Goal: Task Accomplishment & Management: Manage account settings

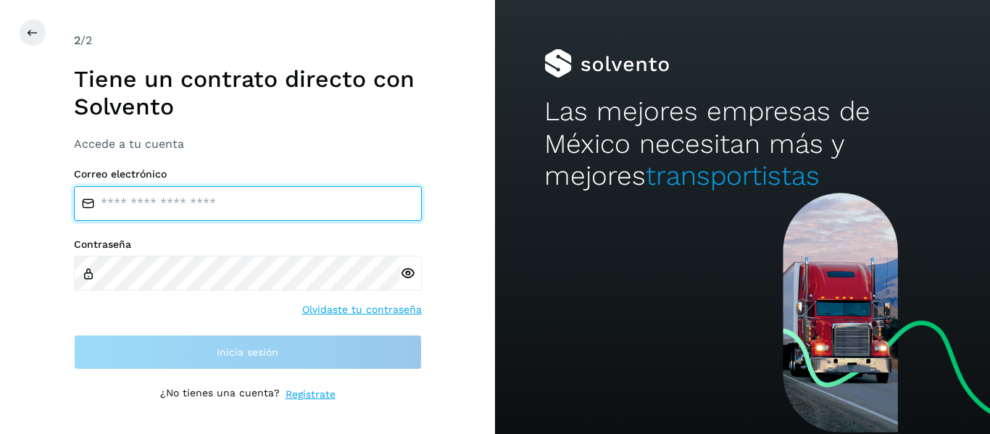
click at [167, 200] on input "email" at bounding box center [248, 203] width 348 height 35
type input "**********"
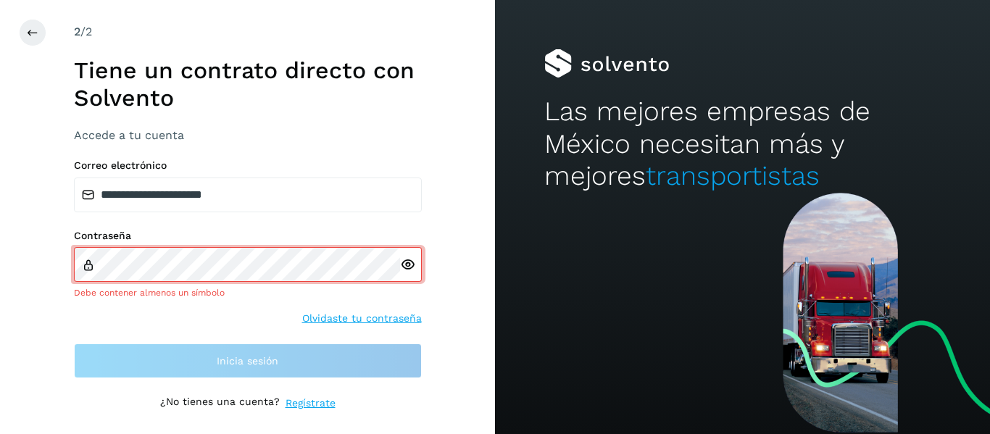
click at [407, 270] on icon at bounding box center [407, 264] width 15 height 15
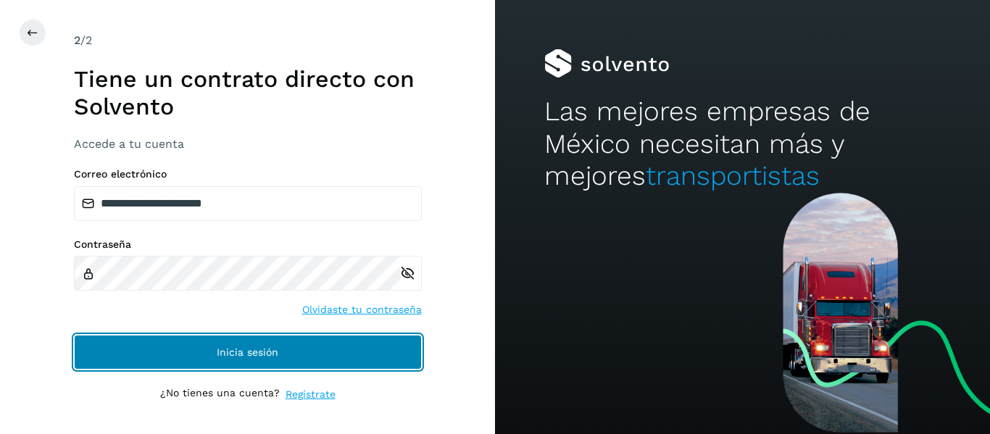
click at [310, 349] on button "Inicia sesión" at bounding box center [248, 352] width 348 height 35
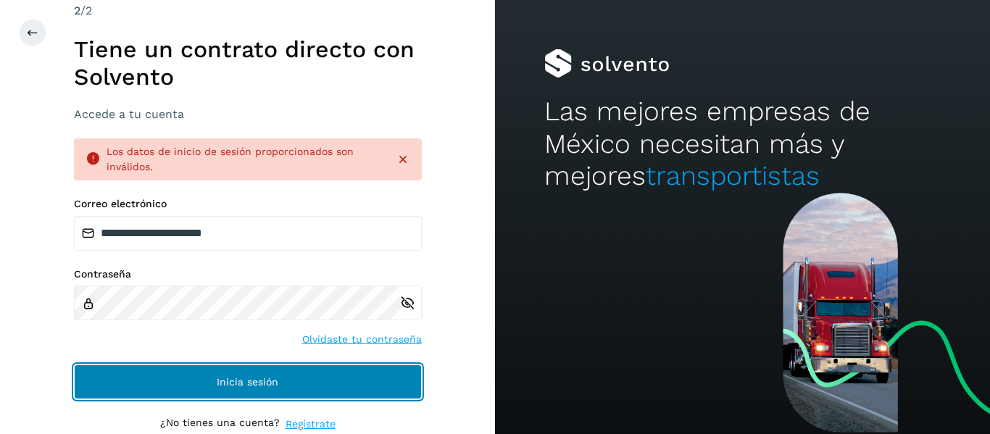
click at [168, 382] on button "Inicia sesión" at bounding box center [248, 382] width 348 height 35
click at [273, 386] on span "Inicia sesión" at bounding box center [248, 382] width 62 height 10
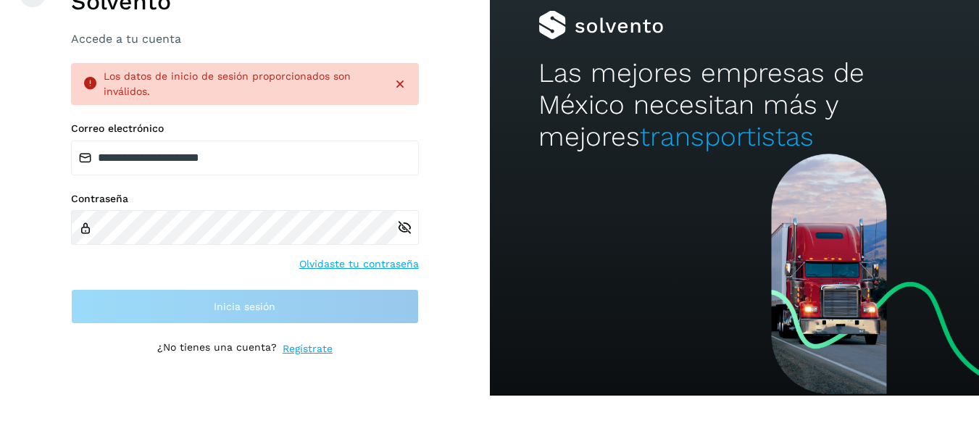
scroll to position [39, 0]
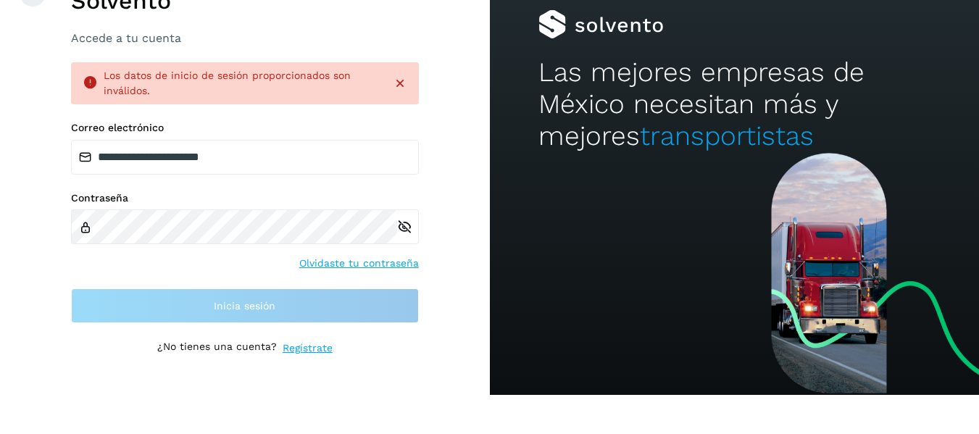
click at [401, 86] on icon at bounding box center [400, 83] width 14 height 14
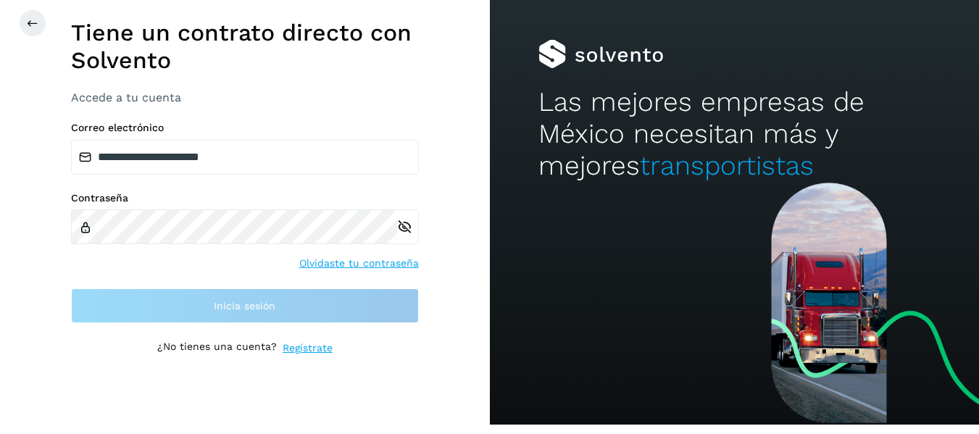
scroll to position [9, 0]
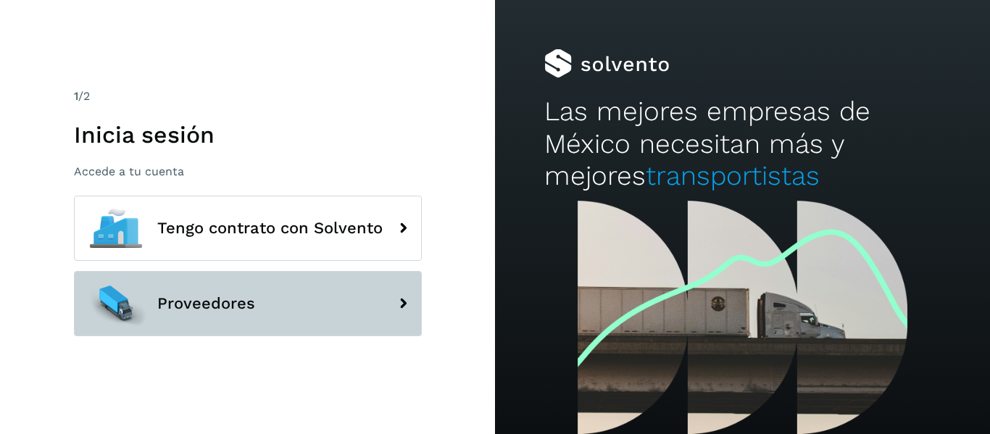
click at [401, 302] on icon at bounding box center [403, 303] width 29 height 29
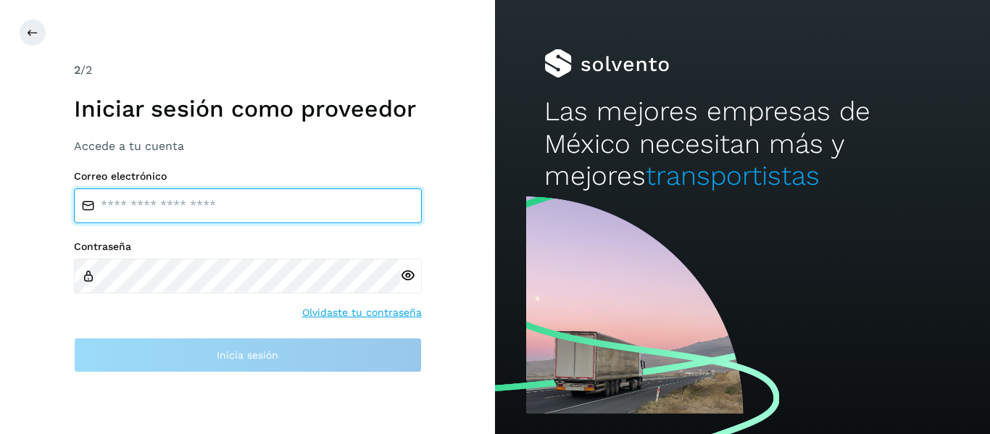
click at [110, 205] on input "email" at bounding box center [248, 205] width 348 height 35
type input "**********"
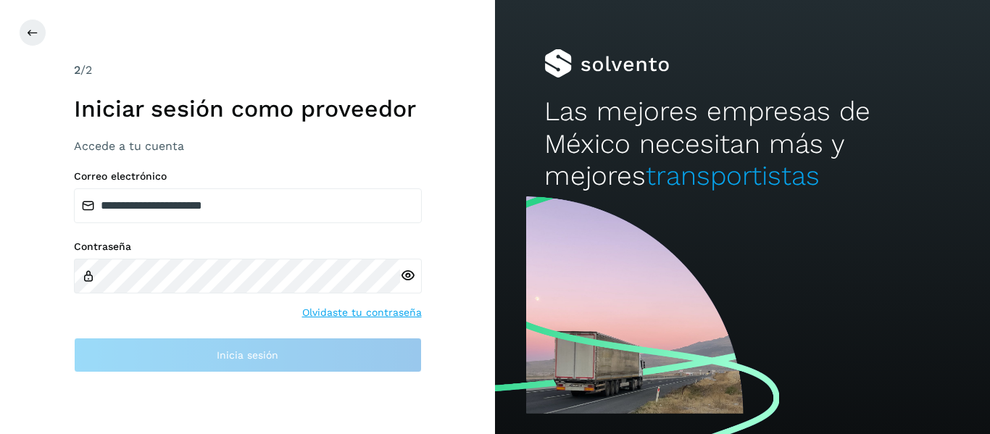
click at [410, 277] on div at bounding box center [411, 276] width 22 height 35
click at [405, 271] on icon at bounding box center [407, 275] width 15 height 15
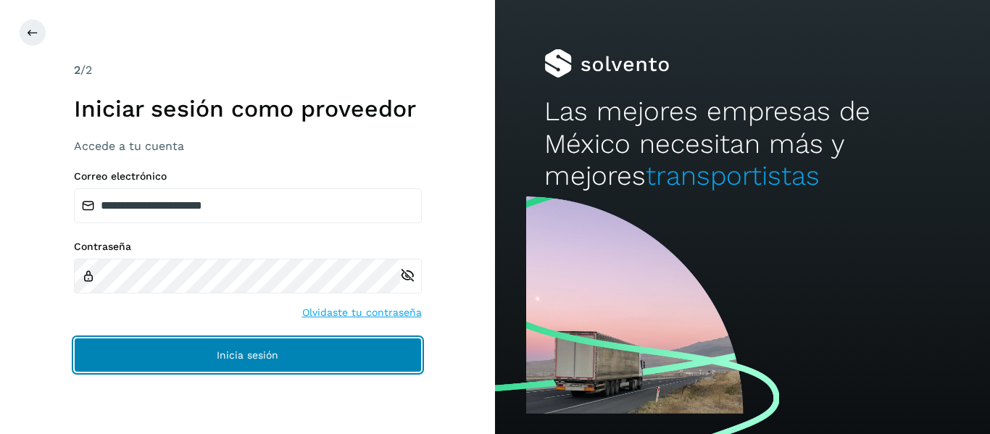
click at [336, 362] on button "Inicia sesión" at bounding box center [248, 355] width 348 height 35
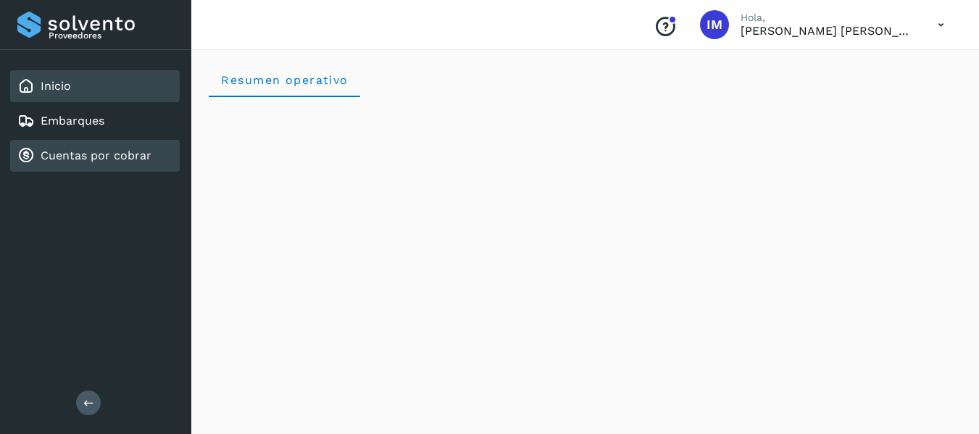
click at [102, 149] on link "Cuentas por cobrar" at bounding box center [96, 156] width 111 height 14
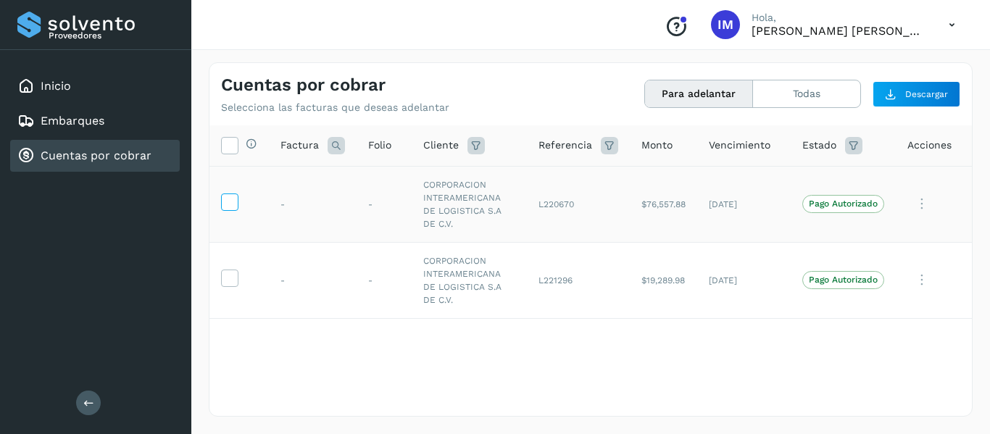
click at [225, 194] on icon at bounding box center [229, 201] width 15 height 15
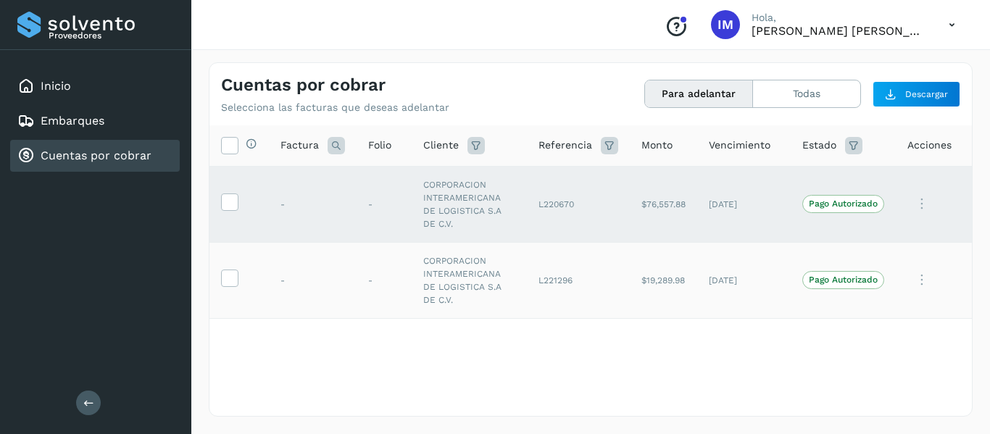
drag, startPoint x: 228, startPoint y: 255, endPoint x: 239, endPoint y: 253, distance: 11.8
click at [228, 270] on icon at bounding box center [229, 277] width 15 height 15
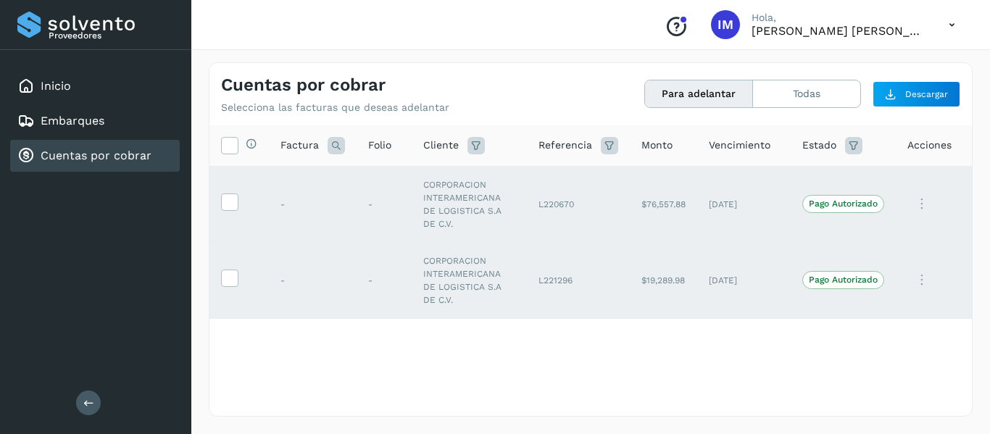
click at [769, 336] on div "Selecciona todas las facturas disponibles para adelanto Factura Folio Cliente R…" at bounding box center [591, 240] width 763 height 231
click at [919, 146] on span "Acciones" at bounding box center [930, 145] width 44 height 15
click at [924, 101] on button "Descargar" at bounding box center [917, 94] width 88 height 26
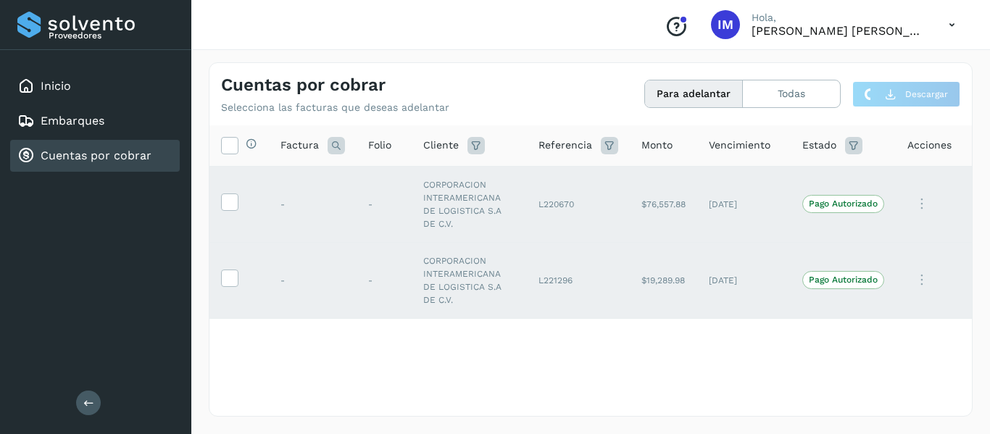
click at [955, 26] on icon at bounding box center [952, 25] width 30 height 30
click at [535, 350] on div at bounding box center [495, 217] width 990 height 434
click at [84, 398] on icon at bounding box center [88, 403] width 11 height 11
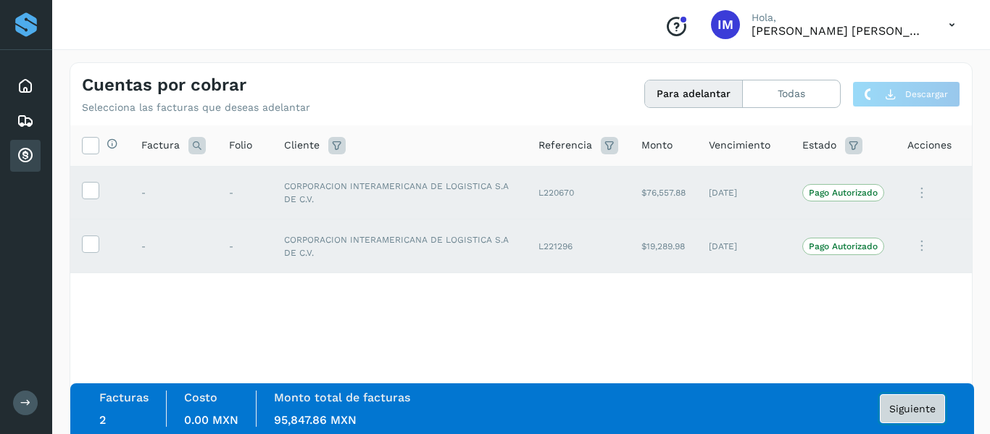
click at [895, 411] on span "Siguiente" at bounding box center [913, 409] width 46 height 10
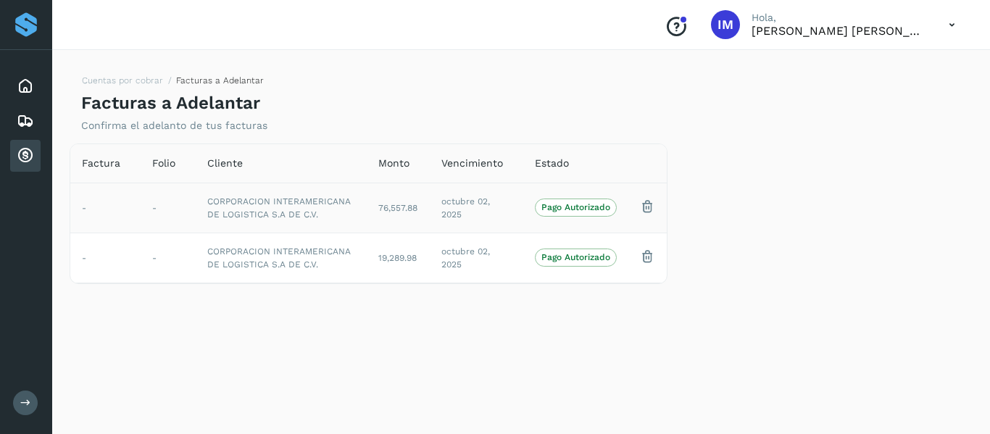
click at [557, 205] on p "Pago Autorizado" at bounding box center [576, 207] width 69 height 10
click at [565, 254] on p "Pago Autorizado" at bounding box center [576, 257] width 69 height 10
click at [399, 164] on span "Monto" at bounding box center [393, 163] width 31 height 15
click at [457, 162] on span "Vencimiento" at bounding box center [472, 163] width 62 height 15
drag, startPoint x: 583, startPoint y: 148, endPoint x: 549, endPoint y: 175, distance: 43.8
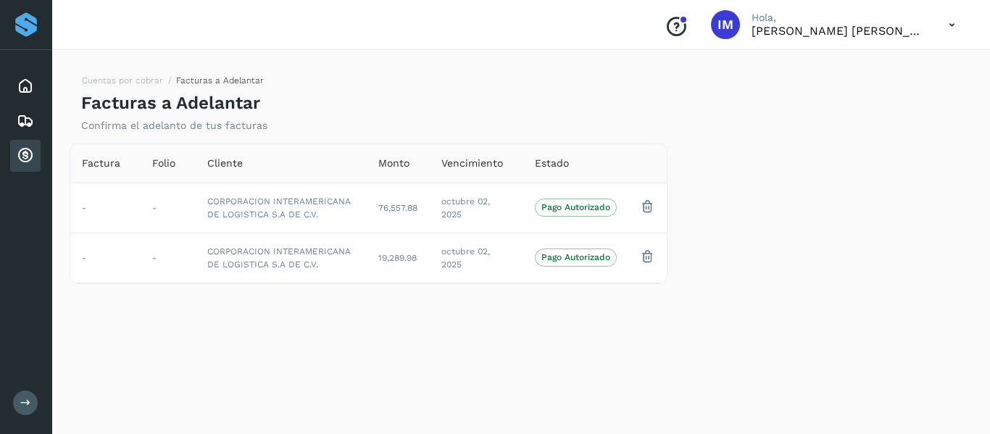
click at [584, 149] on th "Estado" at bounding box center [575, 163] width 105 height 39
click at [549, 175] on th "Estado" at bounding box center [575, 163] width 105 height 39
click at [239, 159] on span "Cliente" at bounding box center [225, 163] width 36 height 15
click at [166, 165] on span "Folio" at bounding box center [163, 163] width 23 height 15
click at [96, 169] on span "Factura" at bounding box center [101, 163] width 38 height 15
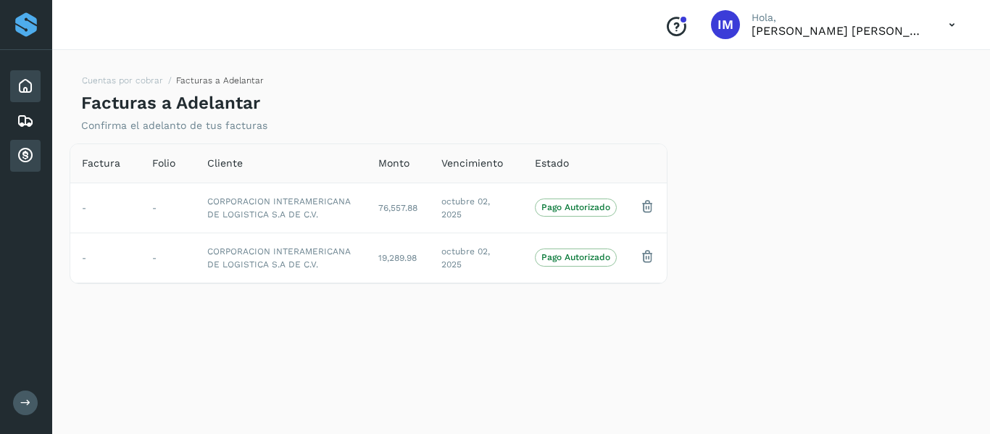
click at [26, 86] on icon at bounding box center [25, 86] width 17 height 17
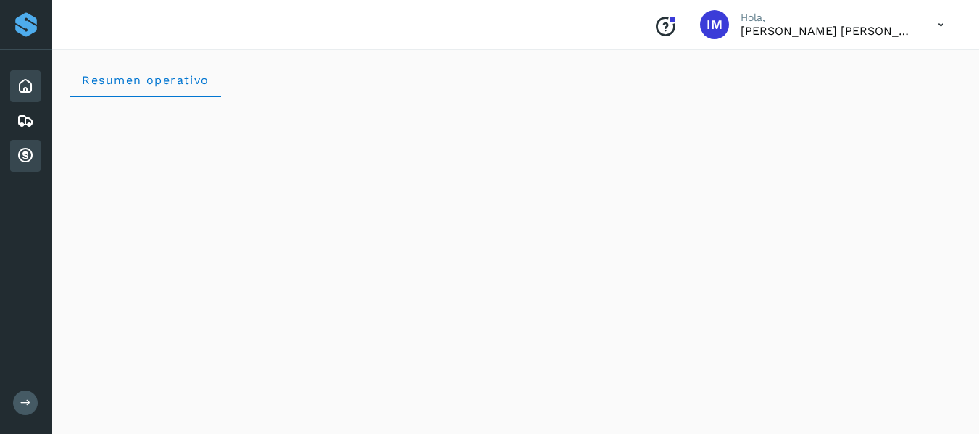
click at [22, 161] on icon at bounding box center [25, 155] width 17 height 17
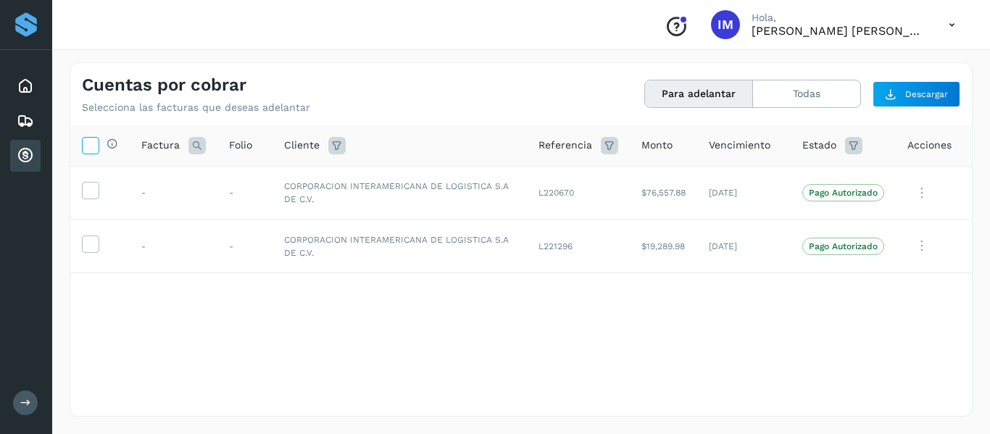
click at [86, 145] on icon at bounding box center [90, 144] width 15 height 15
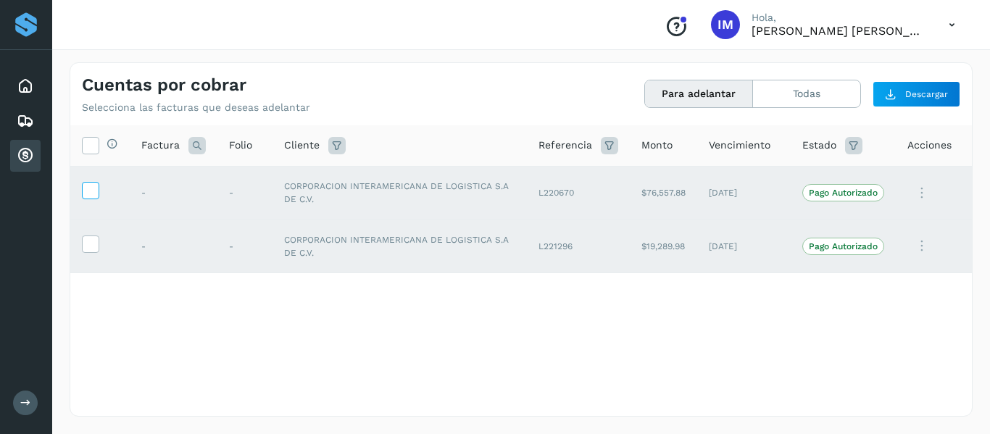
click at [90, 186] on icon at bounding box center [90, 189] width 15 height 15
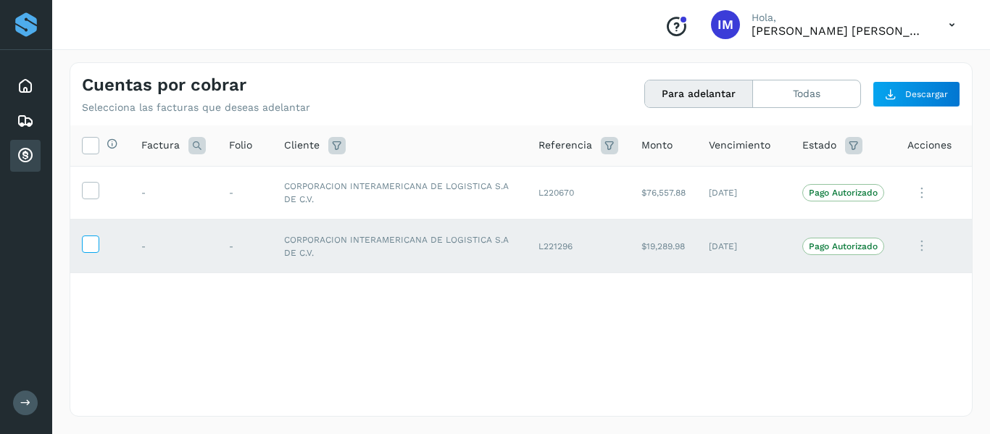
click at [92, 251] on icon at bounding box center [90, 243] width 15 height 15
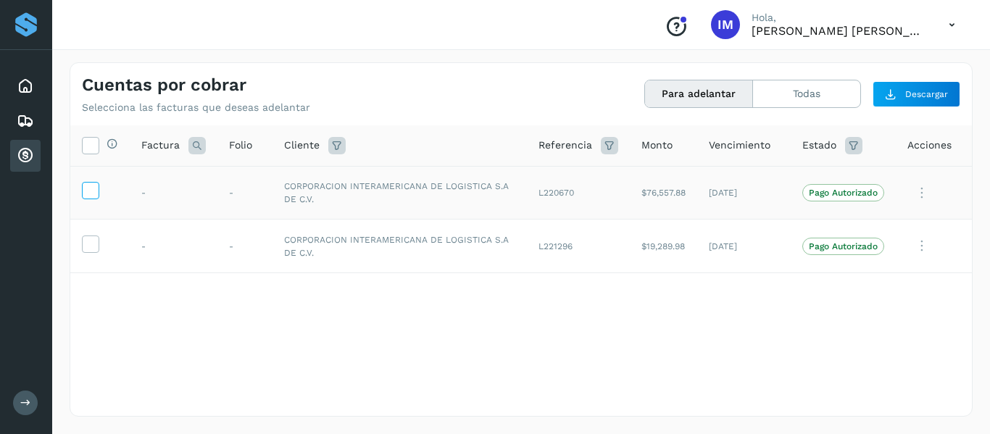
click at [92, 194] on icon at bounding box center [90, 189] width 15 height 15
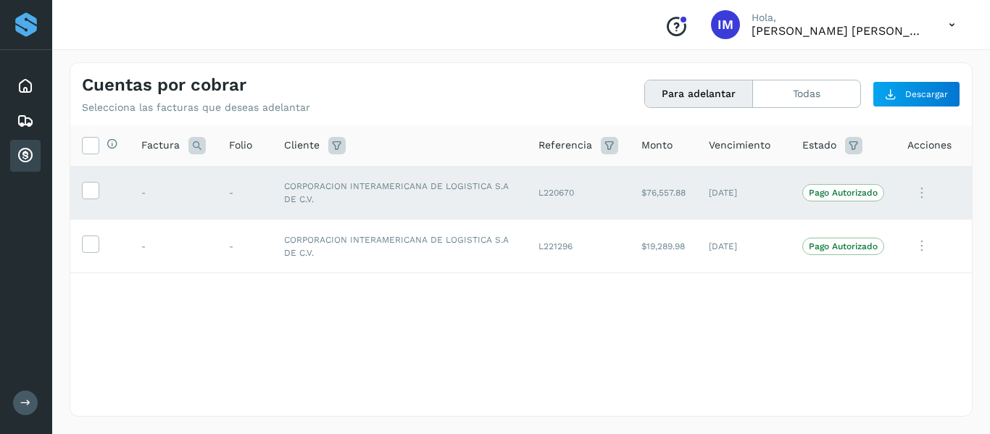
click at [24, 407] on icon at bounding box center [25, 403] width 11 height 11
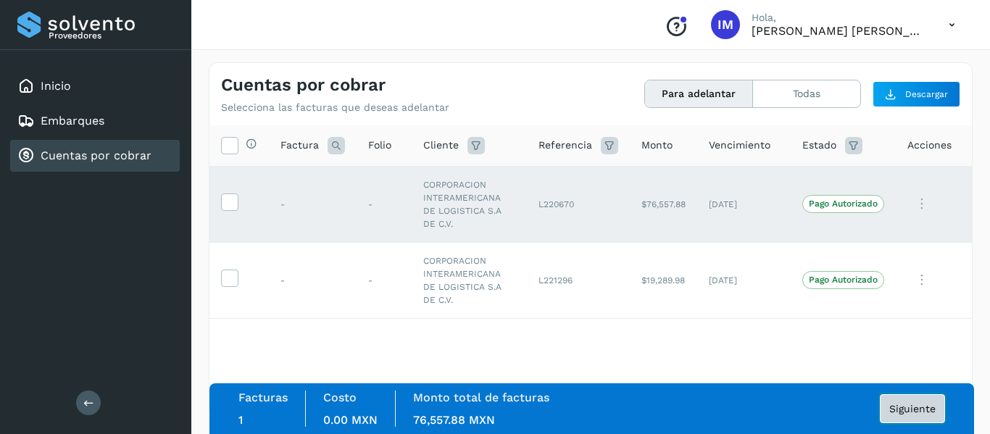
click at [903, 407] on span "Siguiente" at bounding box center [913, 409] width 46 height 10
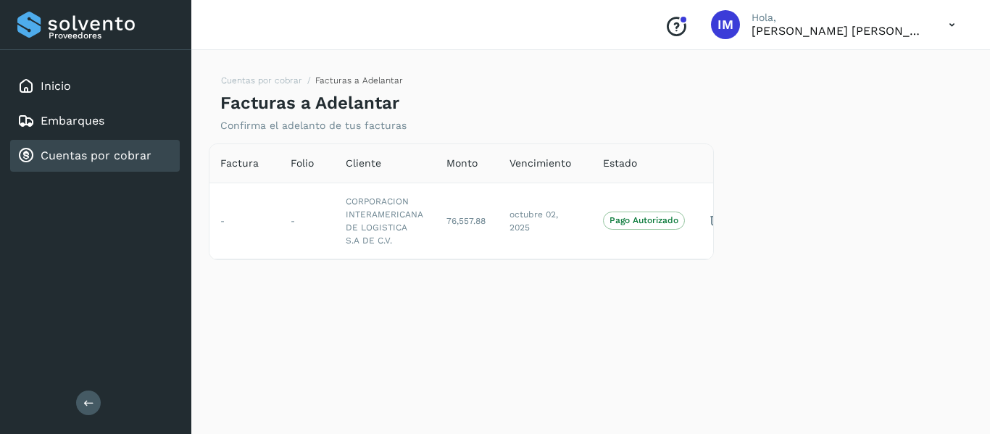
scroll to position [0, 20]
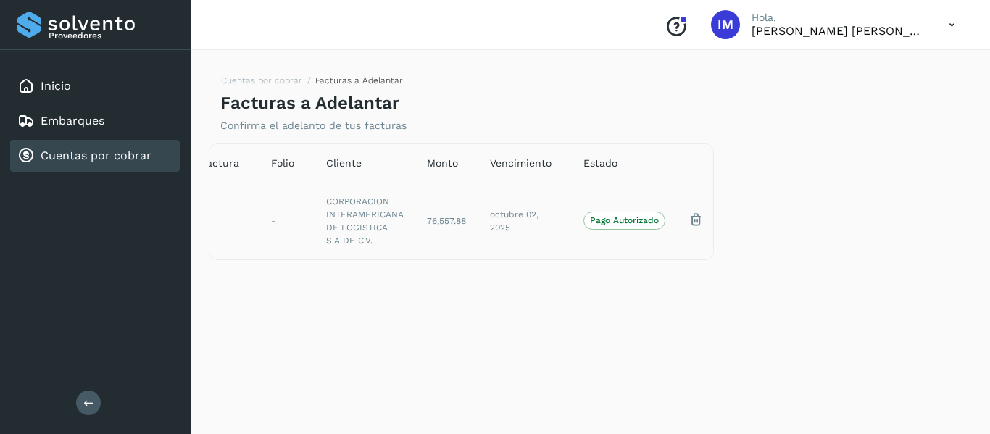
click at [622, 219] on p "Pago Autorizado" at bounding box center [624, 220] width 69 height 10
click at [621, 217] on p "Pago Autorizado" at bounding box center [624, 220] width 69 height 10
click at [640, 189] on td "Pago Autorizado" at bounding box center [624, 221] width 105 height 76
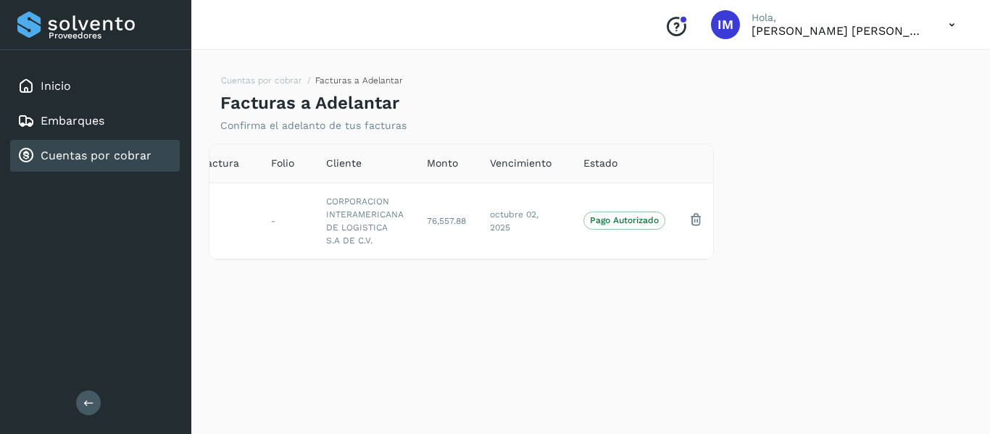
click at [508, 165] on span "Vencimiento" at bounding box center [521, 163] width 62 height 15
click at [221, 158] on span "Factura" at bounding box center [220, 163] width 38 height 15
click at [281, 161] on span "Folio" at bounding box center [282, 163] width 23 height 15
click at [375, 166] on div "Cliente" at bounding box center [365, 163] width 78 height 15
click at [363, 167] on div "Cliente" at bounding box center [365, 163] width 78 height 15
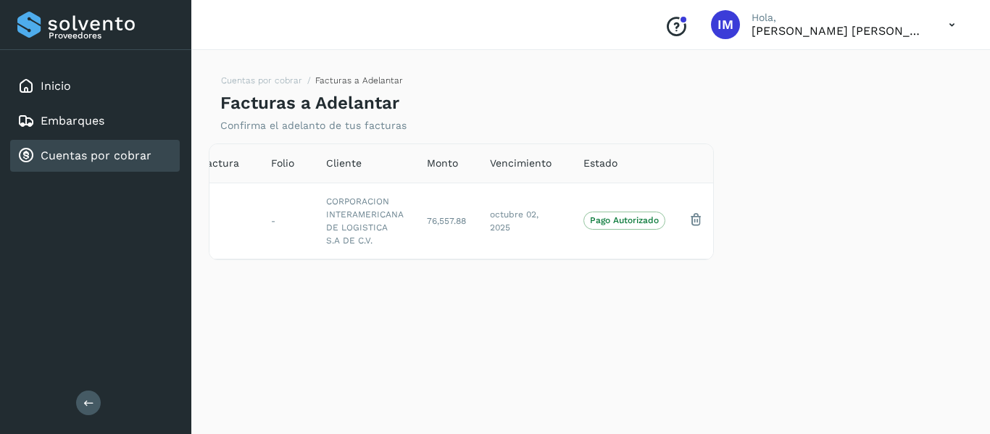
click at [446, 162] on span "Monto" at bounding box center [442, 163] width 31 height 15
drag, startPoint x: 517, startPoint y: 167, endPoint x: 570, endPoint y: 159, distance: 53.6
click at [518, 167] on span "Vencimiento" at bounding box center [521, 163] width 62 height 15
click at [584, 157] on span "Estado" at bounding box center [601, 163] width 34 height 15
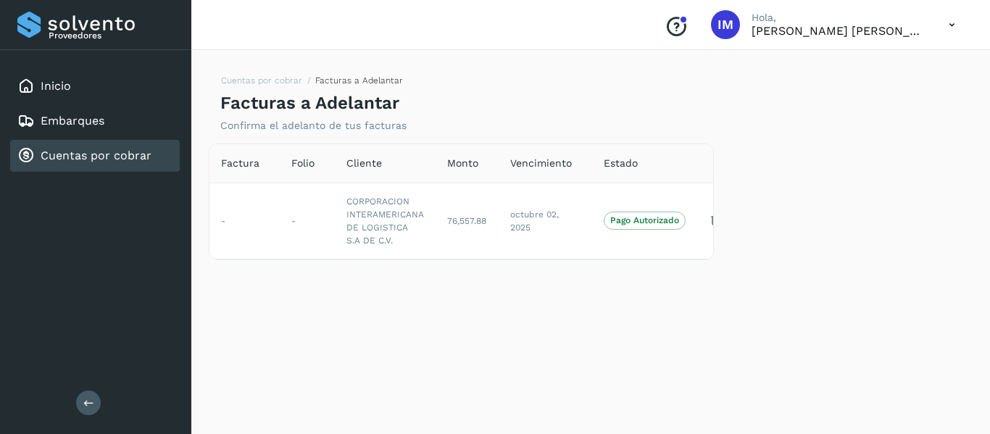
click at [80, 406] on button at bounding box center [88, 403] width 25 height 25
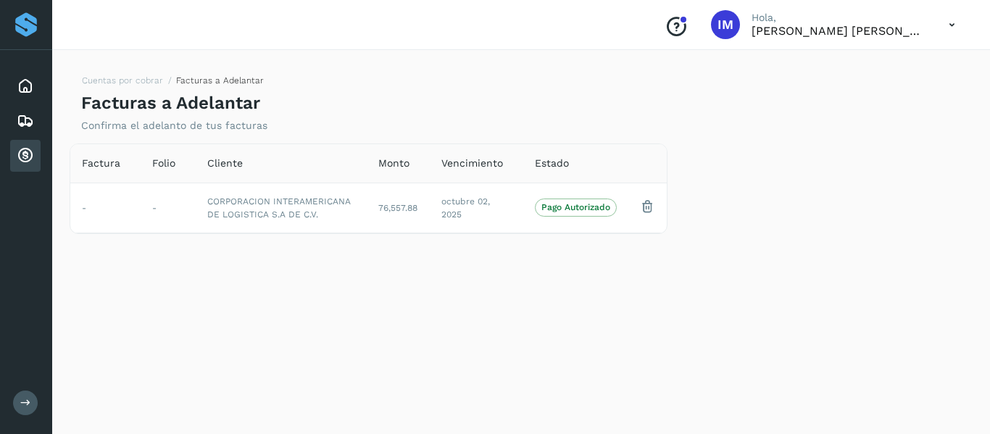
click at [24, 401] on icon at bounding box center [25, 403] width 11 height 11
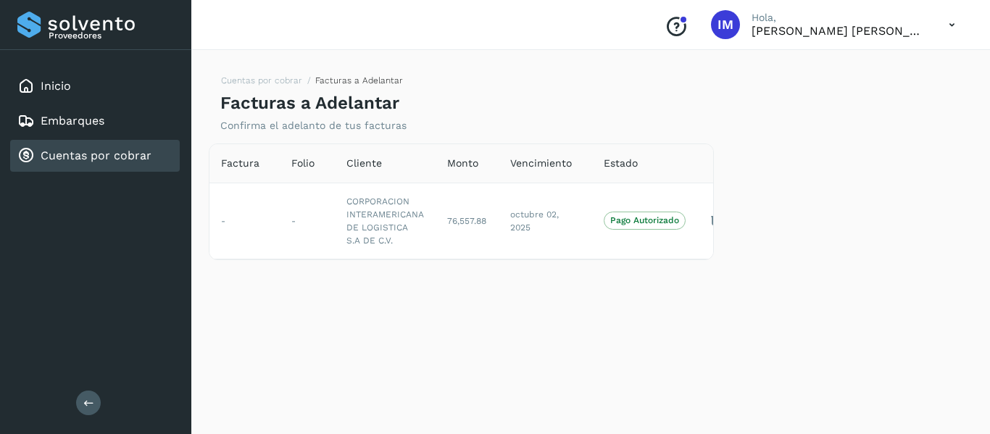
click at [85, 398] on icon at bounding box center [88, 403] width 11 height 11
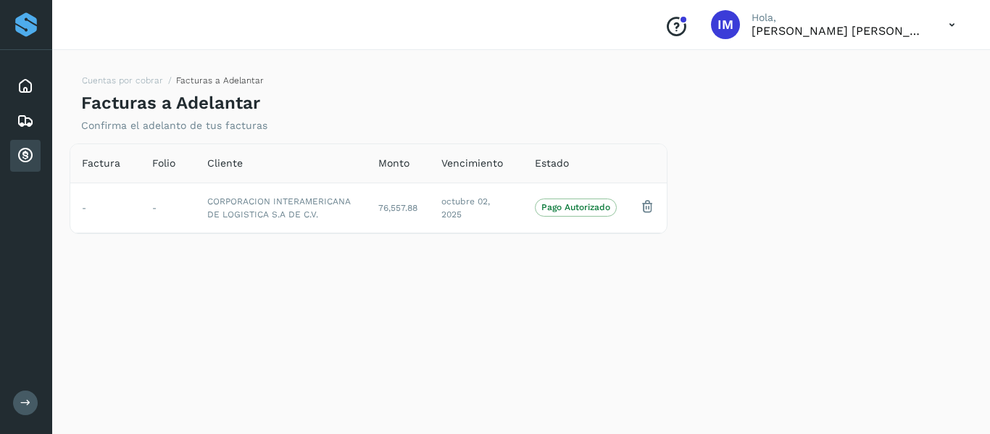
click at [28, 156] on icon at bounding box center [25, 155] width 17 height 17
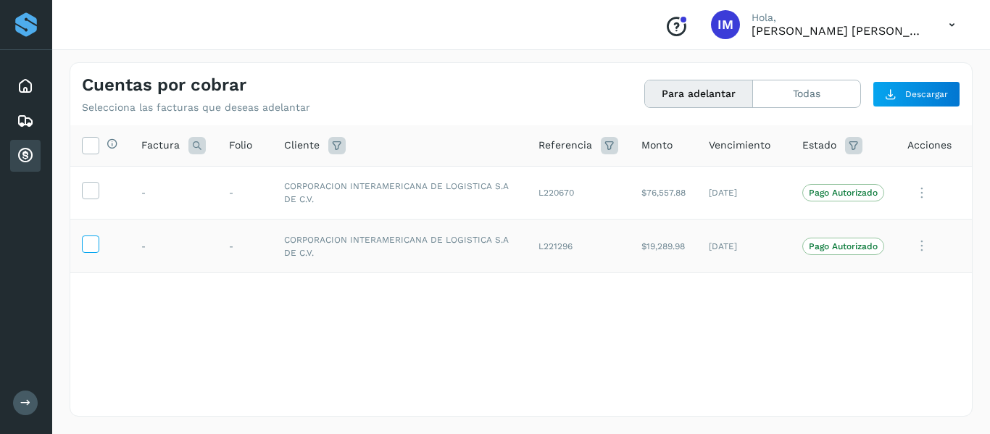
click at [83, 243] on icon at bounding box center [90, 243] width 15 height 15
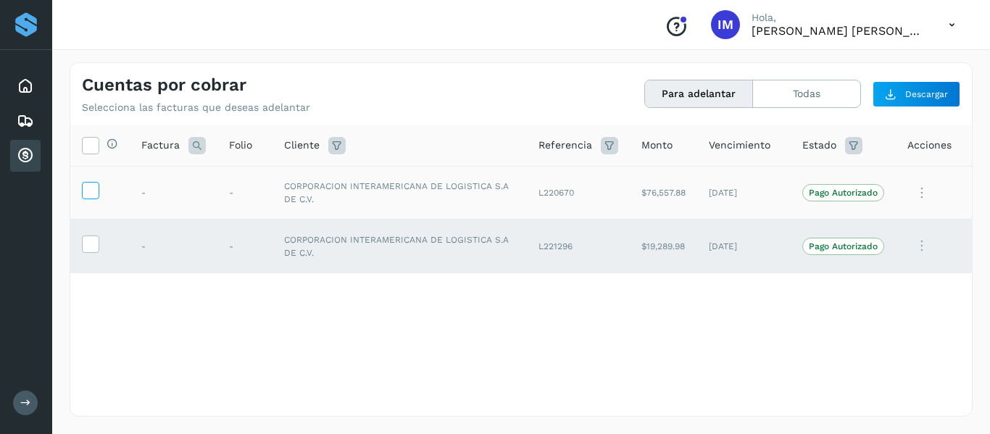
click at [88, 194] on icon at bounding box center [90, 189] width 15 height 15
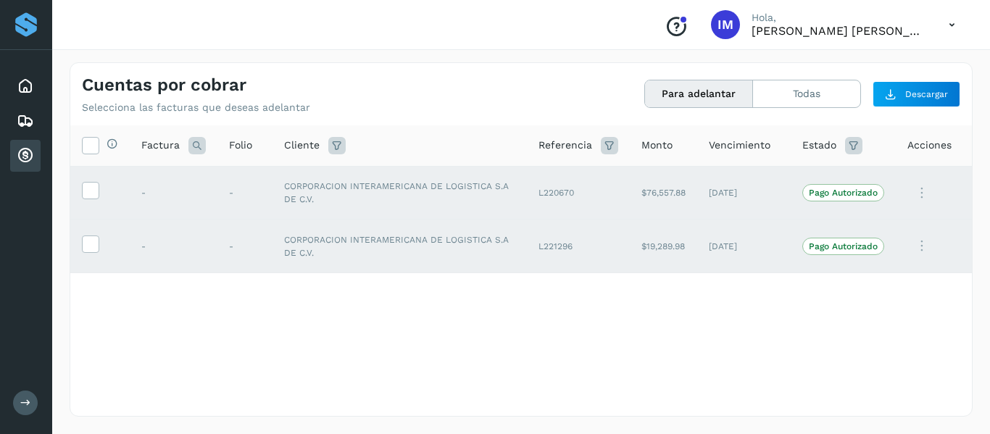
click at [22, 406] on icon at bounding box center [25, 403] width 11 height 11
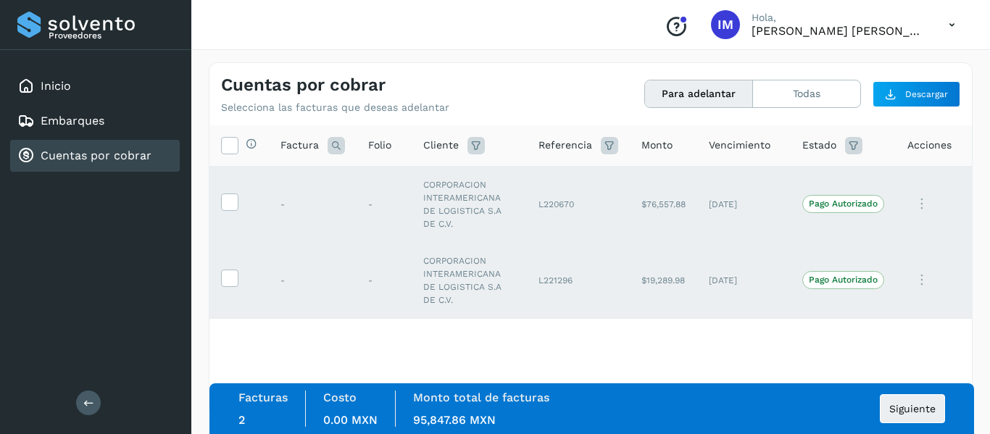
click at [444, 415] on span "95,847.86 MXN" at bounding box center [454, 420] width 83 height 14
click at [352, 397] on label "Costo" at bounding box center [339, 398] width 33 height 14
click at [357, 415] on span "0.00 MXN" at bounding box center [350, 420] width 54 height 14
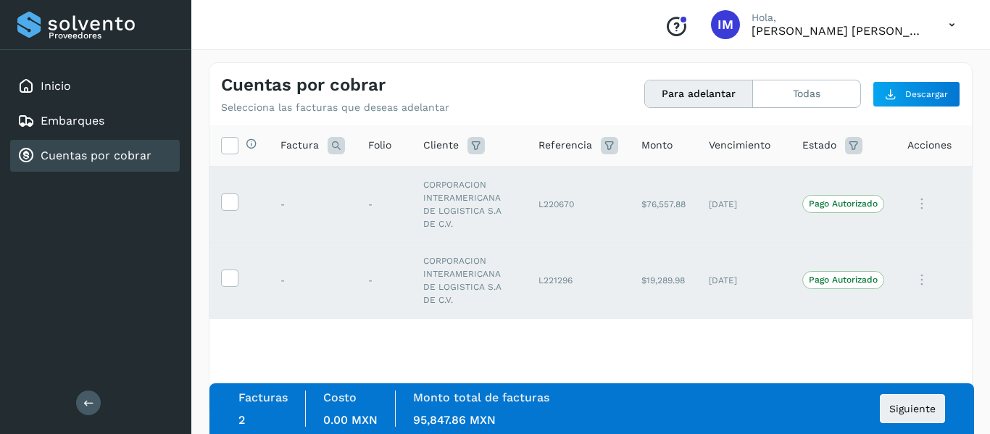
click at [343, 428] on div "Facturas 2 Costo 0.00 MXN Monto total de facturas 95,847.86 MXN Siguiente" at bounding box center [592, 408] width 765 height 51
click at [341, 424] on span "0.00 MXN" at bounding box center [350, 420] width 54 height 14
click at [924, 404] on span "Siguiente" at bounding box center [913, 409] width 46 height 10
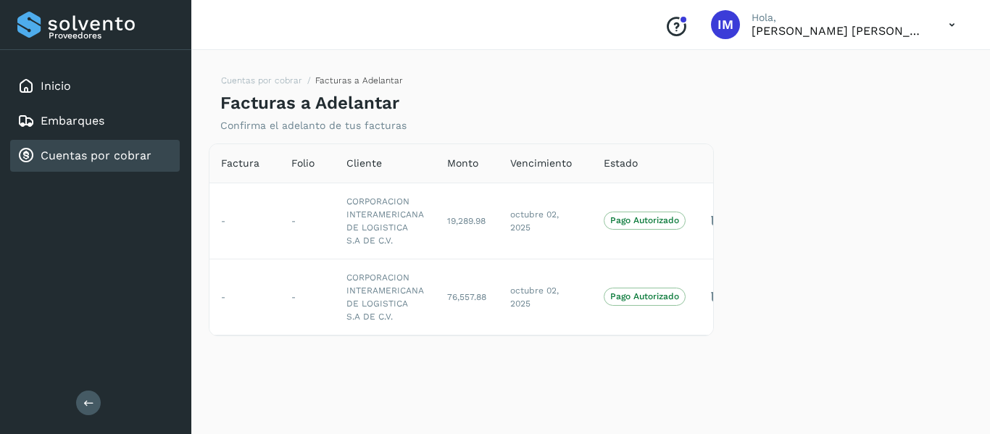
scroll to position [0, 20]
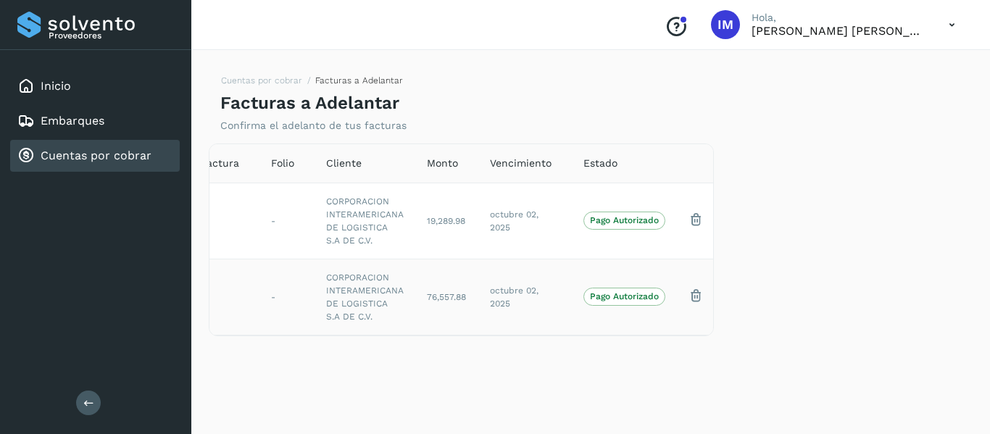
drag, startPoint x: 642, startPoint y: 298, endPoint x: 455, endPoint y: 297, distance: 186.3
click at [640, 298] on p "Pago Autorizado" at bounding box center [624, 296] width 69 height 10
click at [442, 277] on td "76,557.88" at bounding box center [446, 297] width 63 height 76
click at [425, 215] on td "19,289.98" at bounding box center [446, 221] width 63 height 76
click at [425, 214] on td "19,289.98" at bounding box center [446, 221] width 63 height 76
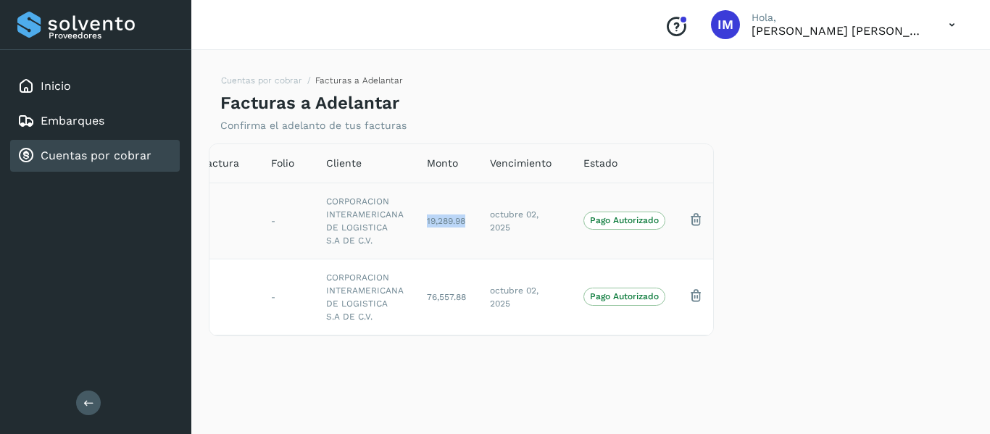
click at [424, 214] on td "19,289.98" at bounding box center [446, 221] width 63 height 76
click at [481, 160] on th "Vencimiento" at bounding box center [525, 163] width 94 height 39
click at [399, 164] on div "Cliente" at bounding box center [365, 163] width 78 height 15
click at [297, 159] on div "Folio" at bounding box center [287, 163] width 32 height 15
drag, startPoint x: 284, startPoint y: 158, endPoint x: 224, endPoint y: 164, distance: 60.4
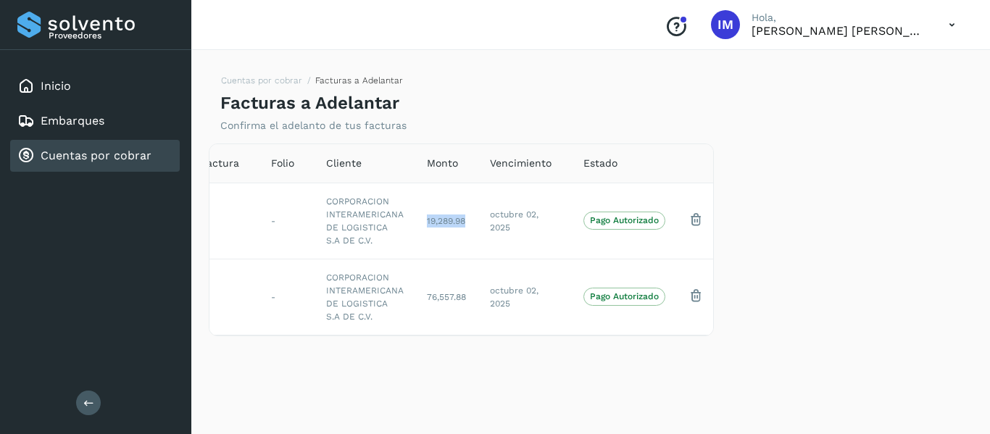
click at [283, 159] on span "Folio" at bounding box center [282, 163] width 23 height 15
click at [223, 164] on span "Factura" at bounding box center [220, 163] width 38 height 15
click at [689, 222] on icon at bounding box center [696, 219] width 15 height 15
click at [70, 159] on link "Cuentas por cobrar" at bounding box center [96, 156] width 111 height 14
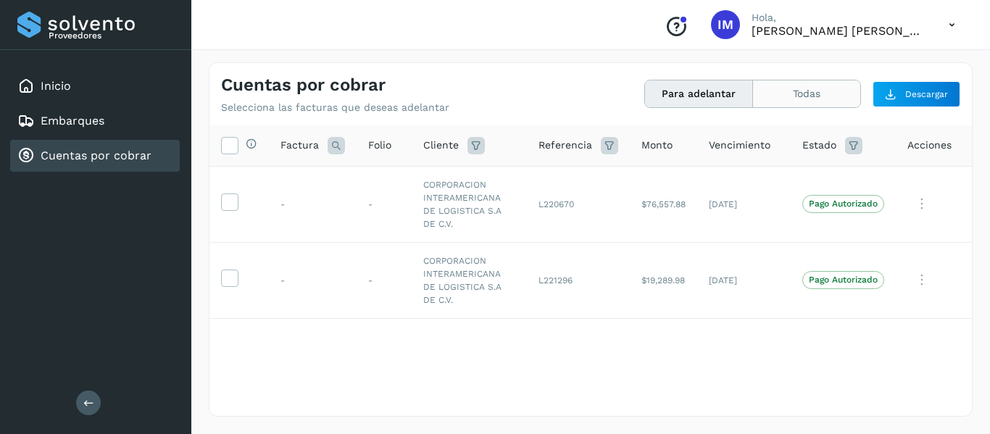
click at [789, 101] on button "Todas" at bounding box center [806, 93] width 107 height 27
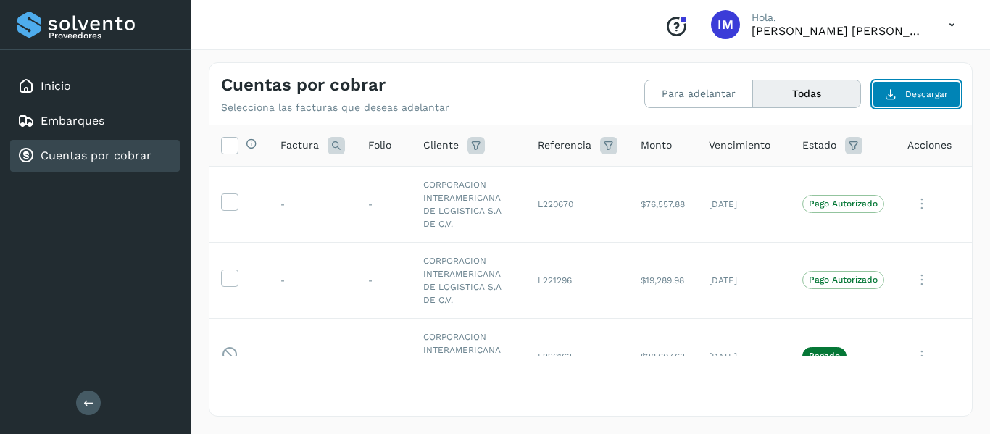
click at [929, 103] on button "Descargar" at bounding box center [917, 94] width 88 height 26
click at [910, 201] on icon at bounding box center [922, 204] width 29 height 30
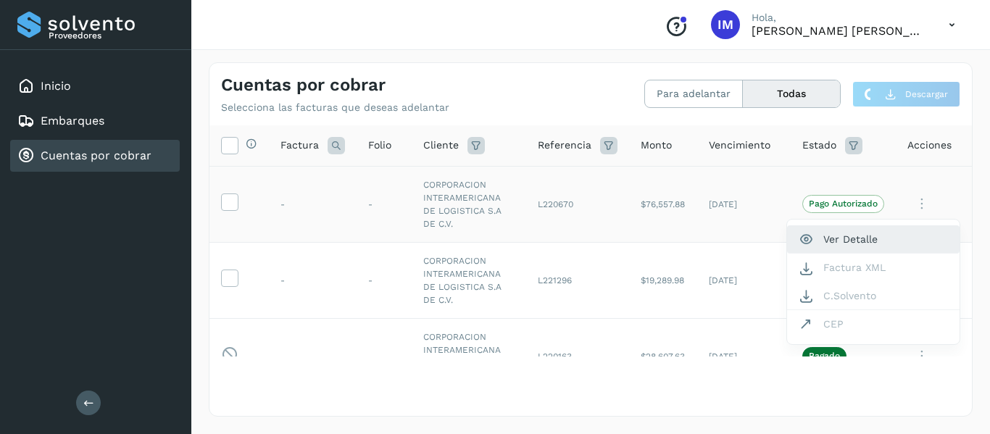
click at [859, 244] on button "Ver Detalle" at bounding box center [873, 239] width 173 height 28
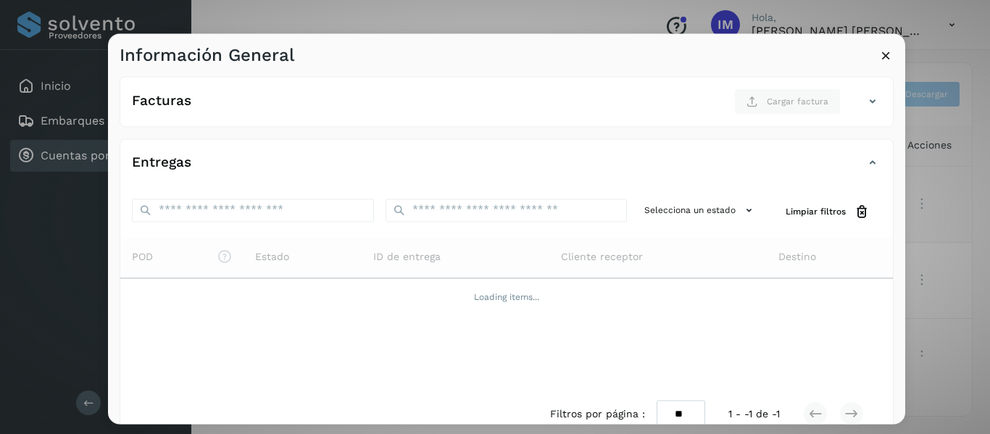
scroll to position [246, 0]
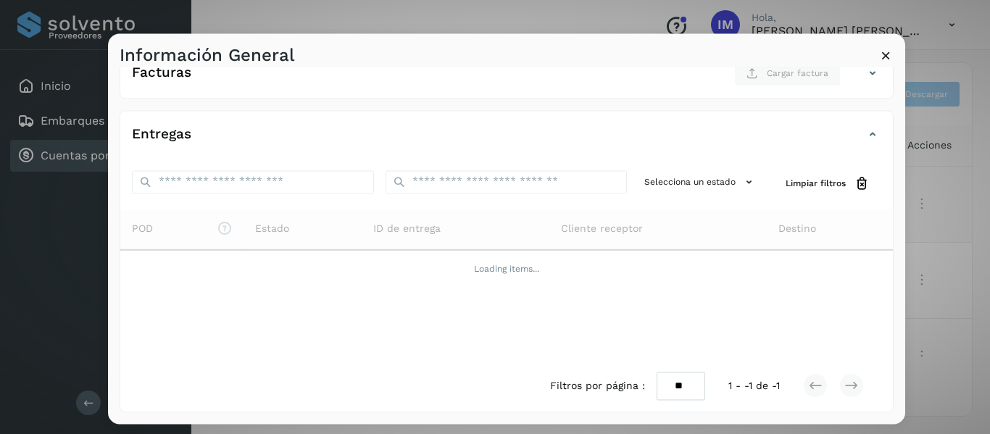
click at [886, 57] on icon at bounding box center [886, 55] width 15 height 15
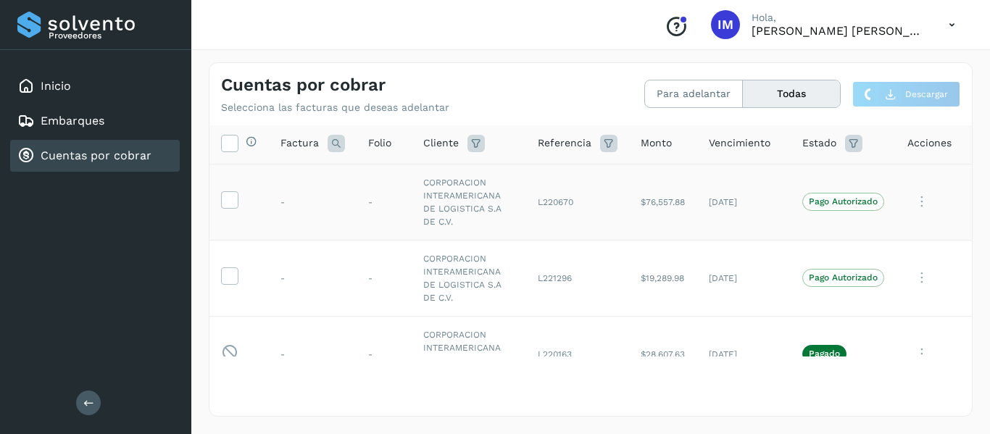
scroll to position [0, 0]
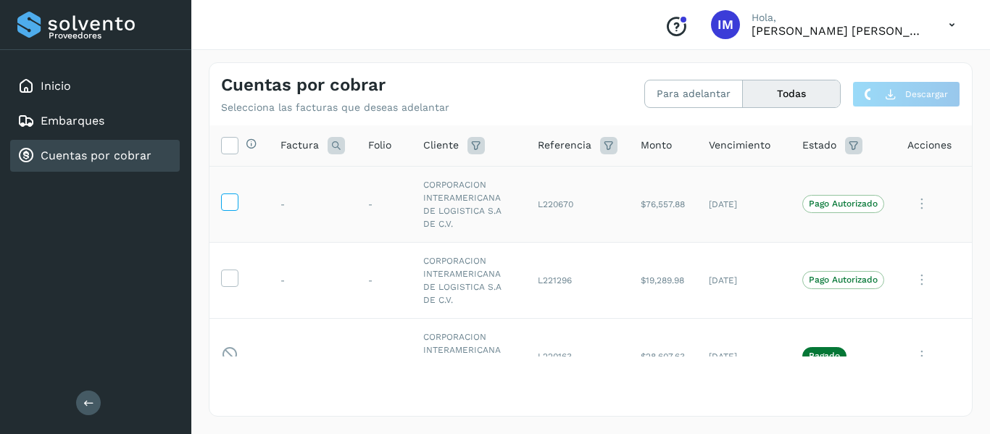
click at [223, 204] on icon at bounding box center [229, 201] width 15 height 15
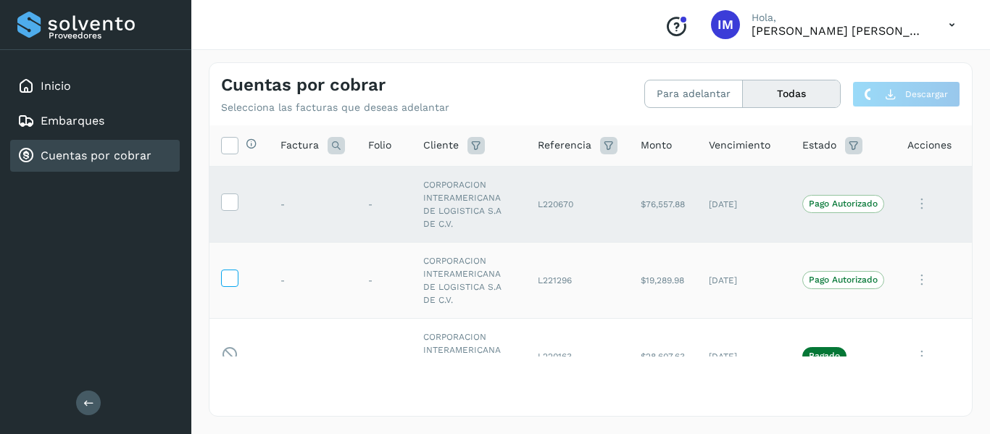
click at [227, 281] on icon at bounding box center [229, 277] width 15 height 15
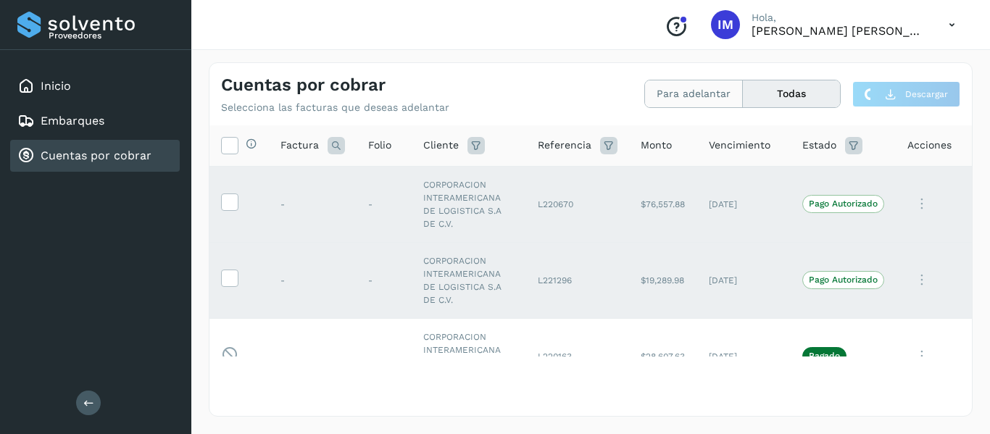
click at [685, 98] on button "Para adelantar" at bounding box center [694, 93] width 98 height 27
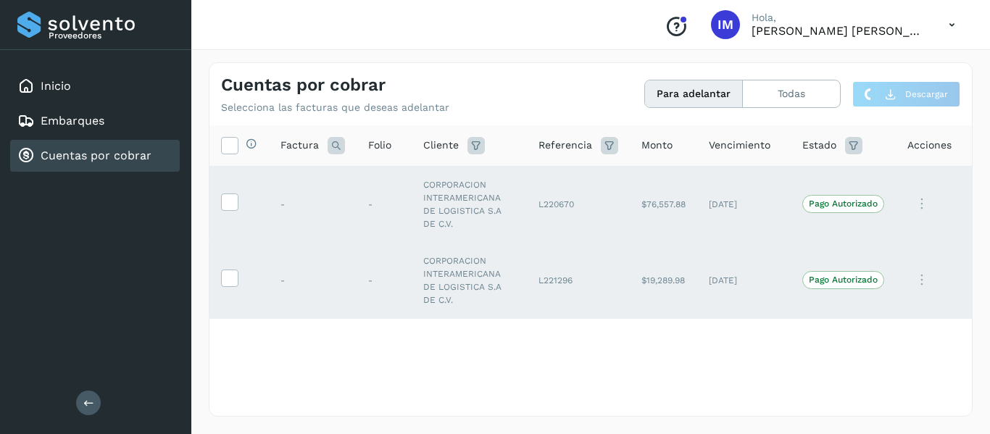
drag, startPoint x: 339, startPoint y: 383, endPoint x: 690, endPoint y: 385, distance: 350.9
click at [702, 389] on div "Selecciona todas las facturas disponibles para adelanto Factura Folio Cliente R…" at bounding box center [591, 269] width 763 height 289
click at [663, 386] on div "Selecciona todas las facturas disponibles para adelanto Factura Folio Cliente R…" at bounding box center [591, 269] width 763 height 289
click at [83, 402] on icon at bounding box center [88, 403] width 11 height 11
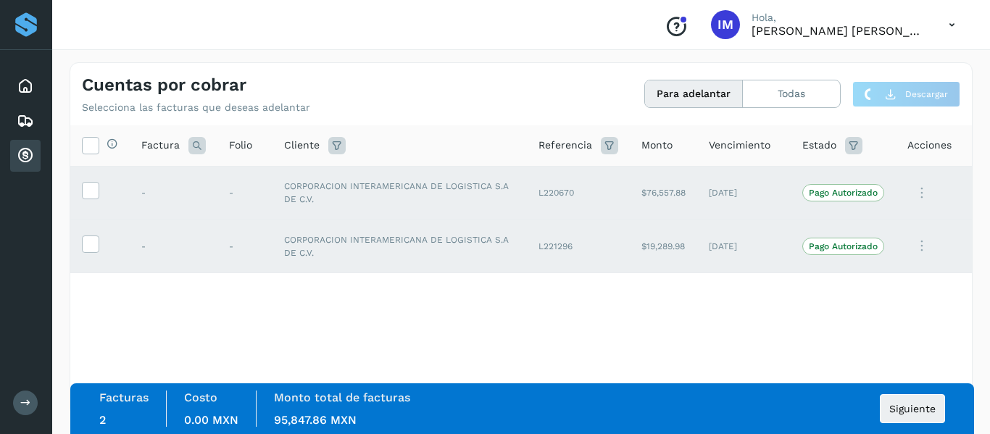
click at [215, 404] on label "Costo" at bounding box center [200, 398] width 33 height 14
click at [911, 405] on span "Siguiente" at bounding box center [913, 409] width 46 height 10
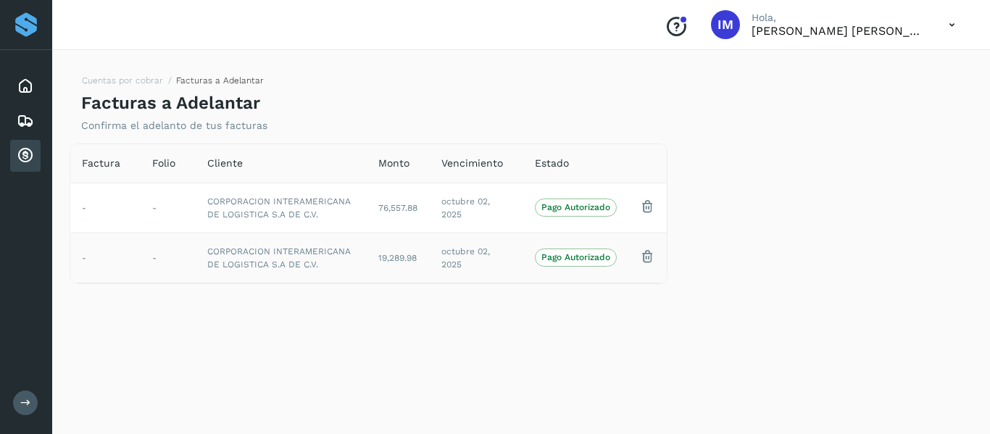
click at [555, 258] on p "Pago Autorizado" at bounding box center [576, 257] width 69 height 10
click at [565, 203] on p "Pago Autorizado" at bounding box center [576, 207] width 69 height 10
click at [555, 167] on span "Estado" at bounding box center [552, 163] width 34 height 15
click at [422, 162] on th "Monto" at bounding box center [398, 163] width 63 height 39
click at [381, 161] on span "Monto" at bounding box center [393, 163] width 31 height 15
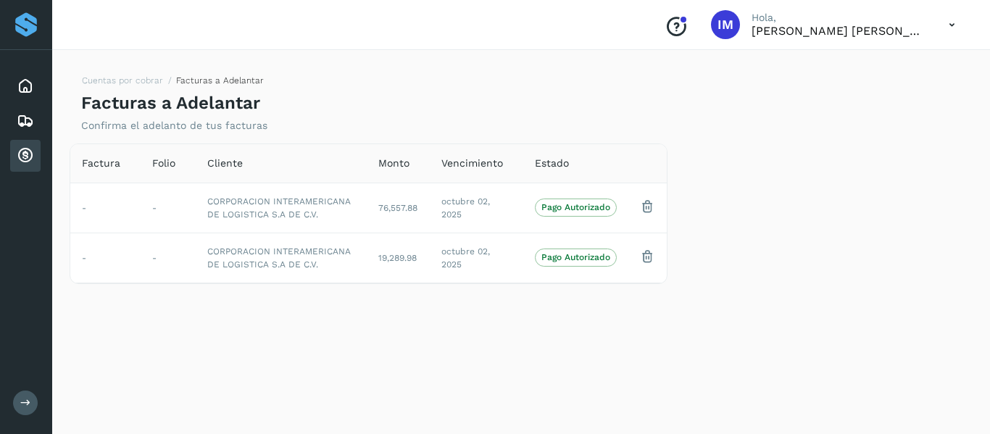
click at [457, 156] on span "Vencimiento" at bounding box center [472, 163] width 62 height 15
click at [550, 152] on th "Estado" at bounding box center [575, 163] width 105 height 39
click at [550, 154] on th "Estado" at bounding box center [575, 163] width 105 height 39
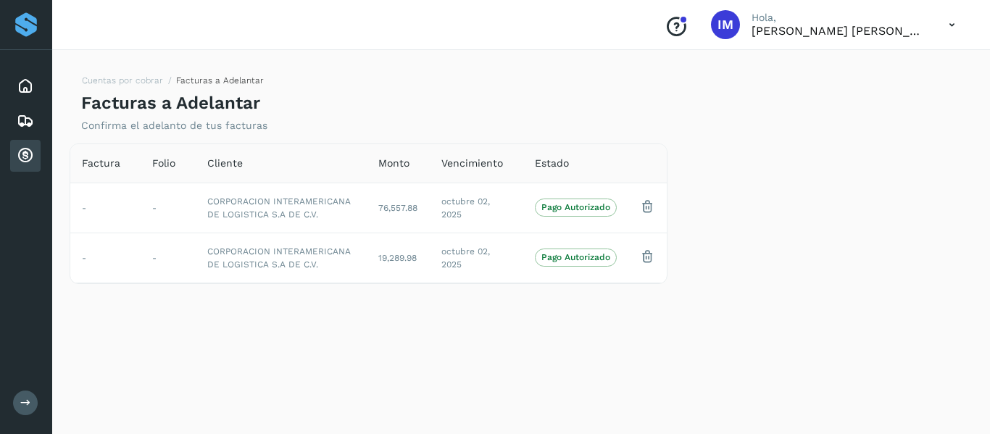
click at [550, 154] on th "Estado" at bounding box center [575, 163] width 105 height 39
click at [550, 157] on span "Estado" at bounding box center [552, 163] width 34 height 15
click at [550, 167] on span "Estado" at bounding box center [552, 163] width 34 height 15
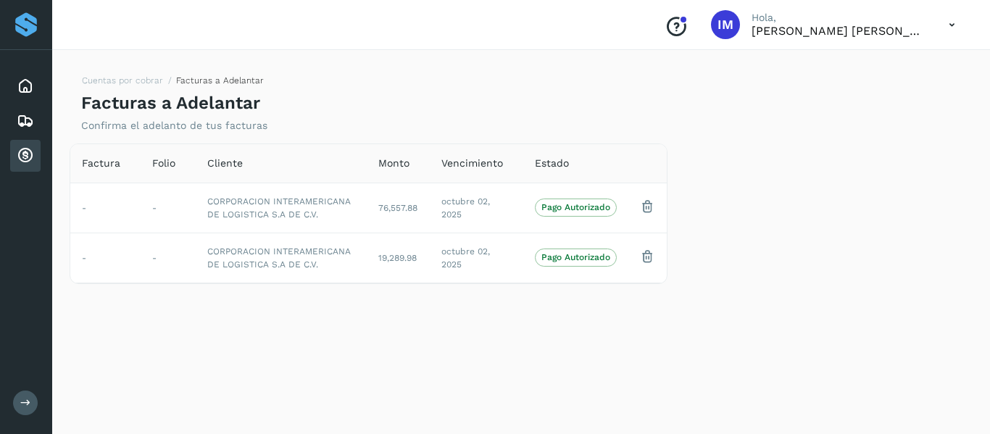
click at [550, 167] on span "Estado" at bounding box center [552, 163] width 34 height 15
click at [547, 204] on p "Pago Autorizado" at bounding box center [576, 207] width 69 height 10
click at [544, 251] on span "Pago Autorizado" at bounding box center [576, 257] width 82 height 17
drag, startPoint x: 452, startPoint y: 159, endPoint x: 444, endPoint y: 178, distance: 20.1
click at [452, 161] on span "Vencimiento" at bounding box center [472, 163] width 62 height 15
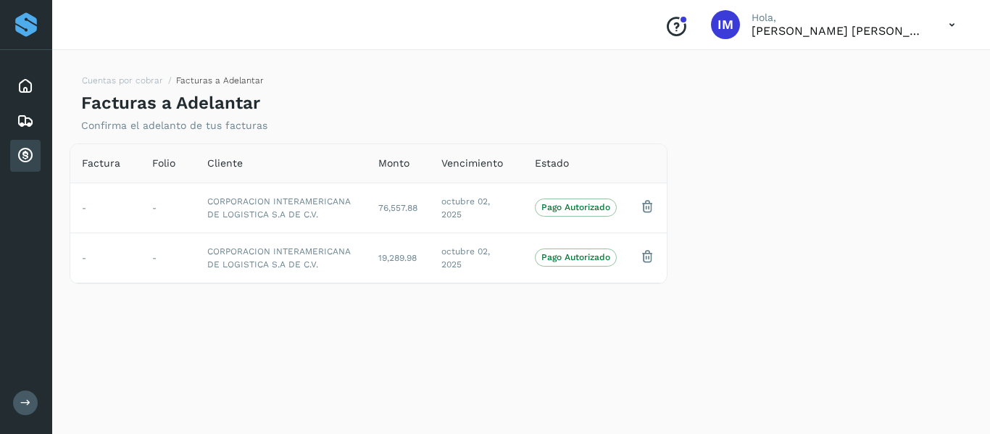
drag, startPoint x: 414, startPoint y: 171, endPoint x: 358, endPoint y: 161, distance: 56.7
click at [411, 171] on th "Monto" at bounding box center [398, 163] width 63 height 39
click at [22, 408] on icon at bounding box center [25, 403] width 11 height 11
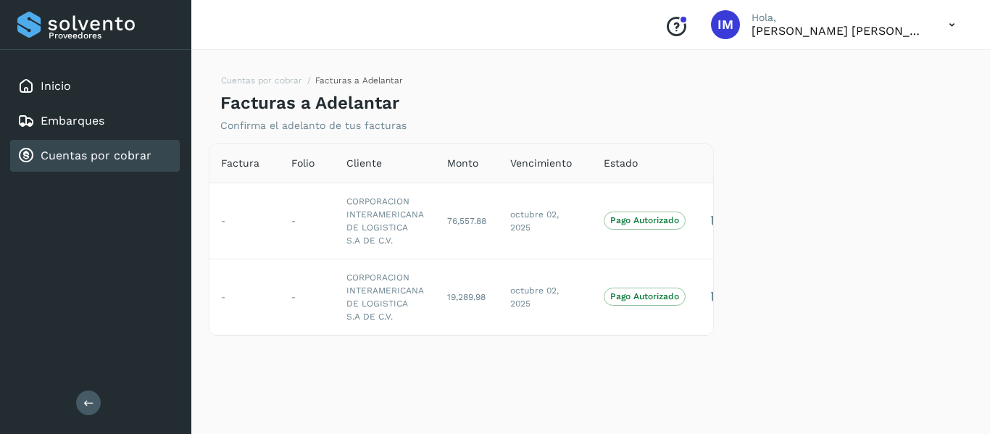
scroll to position [0, 20]
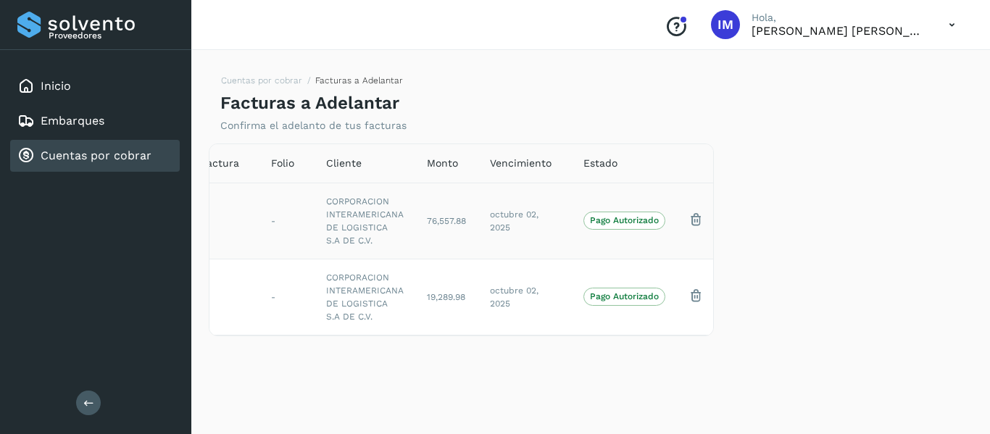
click at [474, 214] on td "76,557.88" at bounding box center [446, 221] width 63 height 76
drag, startPoint x: 476, startPoint y: 215, endPoint x: 534, endPoint y: 218, distance: 58.8
click at [485, 215] on tr "- - CORPORACION INTERAMERICANA DE LOGISTICA S.A DE C.V. 76,557.88 octubre 02, 2…" at bounding box center [452, 221] width 526 height 76
click at [534, 218] on span "octubre 02, 2025" at bounding box center [514, 221] width 49 height 23
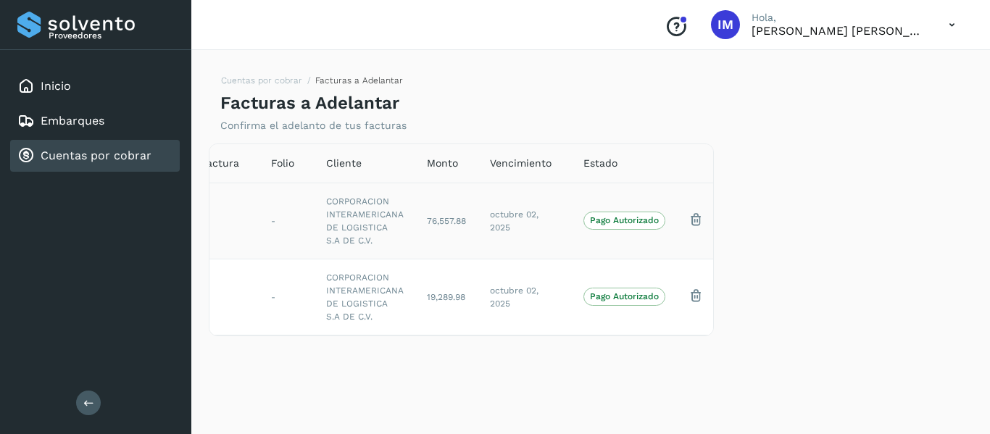
click at [536, 225] on td "octubre 02, 2025" at bounding box center [525, 221] width 94 height 76
drag, startPoint x: 537, startPoint y: 226, endPoint x: 538, endPoint y: 236, distance: 10.2
click at [538, 231] on td "octubre 02, 2025" at bounding box center [525, 221] width 94 height 76
click at [538, 237] on td "octubre 02, 2025" at bounding box center [525, 221] width 94 height 76
click at [605, 216] on p "Pago Autorizado" at bounding box center [624, 220] width 69 height 10
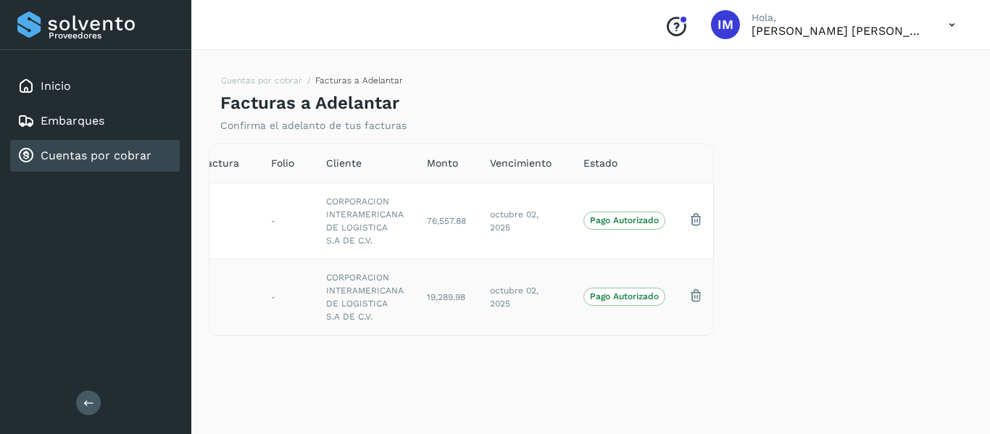
drag, startPoint x: 609, startPoint y: 219, endPoint x: 460, endPoint y: 268, distance: 157.3
click at [460, 268] on td "19,289.98" at bounding box center [446, 297] width 63 height 76
click at [275, 161] on span "Folio" at bounding box center [282, 163] width 23 height 15
click at [43, 24] on div "Proveedores" at bounding box center [95, 25] width 157 height 26
click at [24, 24] on div "Proveedores" at bounding box center [95, 25] width 157 height 26
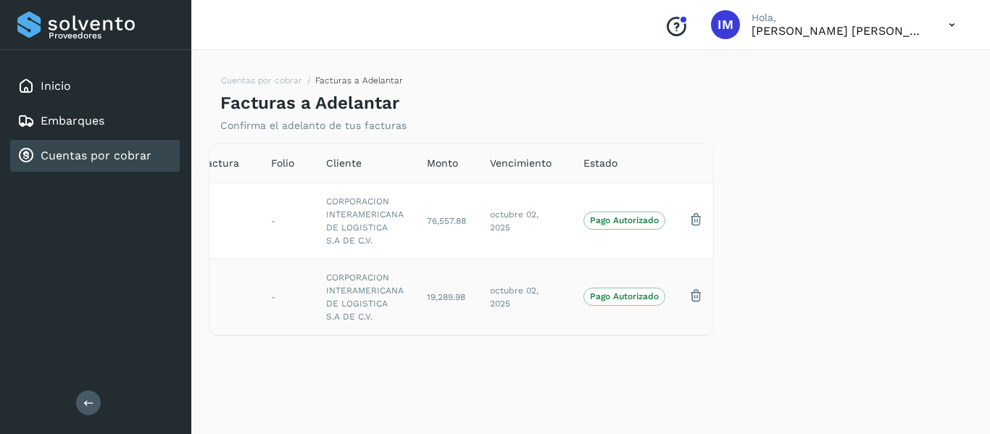
click at [394, 304] on td "CORPORACION INTERAMERICANA DE LOGISTICA S.A DE C.V." at bounding box center [365, 297] width 101 height 76
drag, startPoint x: 365, startPoint y: 221, endPoint x: 368, endPoint y: 228, distance: 8.1
click at [368, 228] on td "CORPORACION INTERAMERICANA DE LOGISTICA S.A DE C.V." at bounding box center [365, 221] width 101 height 76
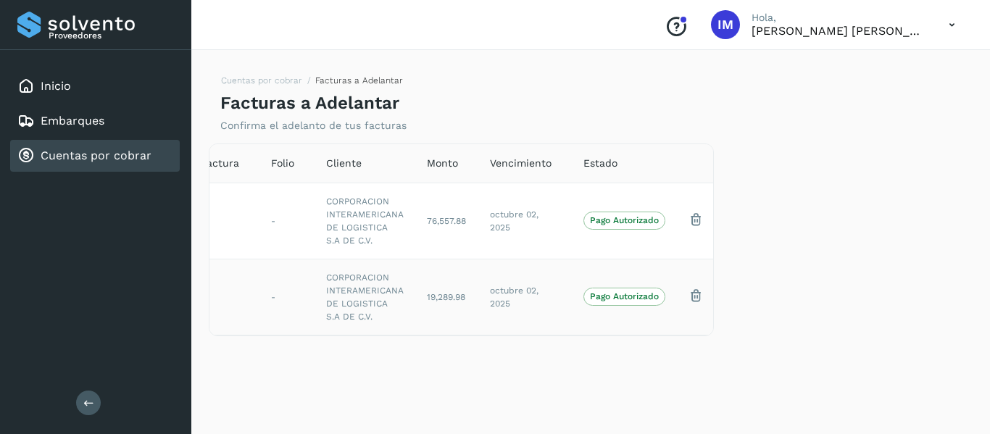
click at [362, 326] on td "CORPORACION INTERAMERICANA DE LOGISTICA S.A DE C.V." at bounding box center [365, 297] width 101 height 76
click at [355, 318] on td "CORPORACION INTERAMERICANA DE LOGISTICA S.A DE C.V." at bounding box center [365, 297] width 101 height 76
click at [352, 315] on td "CORPORACION INTERAMERICANA DE LOGISTICA S.A DE C.V." at bounding box center [365, 297] width 101 height 76
click at [467, 302] on td "19,289.98" at bounding box center [446, 297] width 63 height 76
click at [463, 302] on td "19,289.98" at bounding box center [446, 297] width 63 height 76
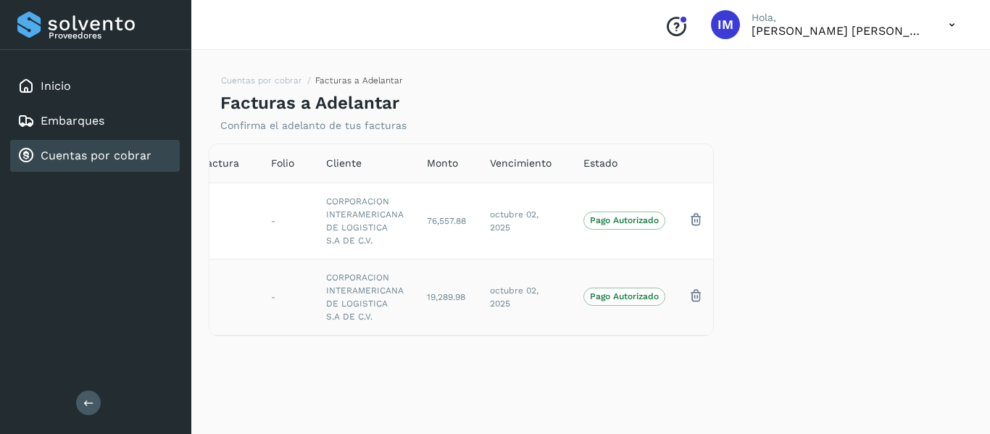
click at [456, 304] on td "19,289.98" at bounding box center [446, 297] width 63 height 76
click at [343, 387] on div "Cuentas por cobrar Facturas a Adelantar Facturas a Adelantar Confirma el adelan…" at bounding box center [591, 239] width 764 height 355
click at [587, 159] on span "Estado" at bounding box center [601, 163] width 34 height 15
click at [527, 162] on span "Vencimiento" at bounding box center [521, 163] width 62 height 15
click at [449, 165] on span "Monto" at bounding box center [442, 163] width 31 height 15
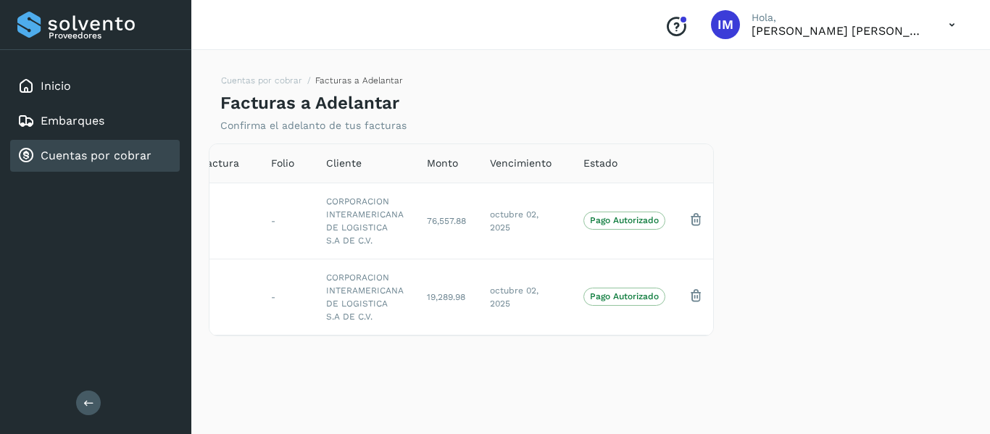
click at [291, 169] on span "Folio" at bounding box center [282, 163] width 23 height 15
click at [282, 159] on span "Folio" at bounding box center [282, 163] width 23 height 15
drag, startPoint x: 176, startPoint y: 177, endPoint x: 278, endPoint y: 165, distance: 103.0
click at [205, 184] on div "Proveedores Inicio Embarques Cuentas por cobrar Salir Conoce nuestros beneficio…" at bounding box center [495, 217] width 990 height 434
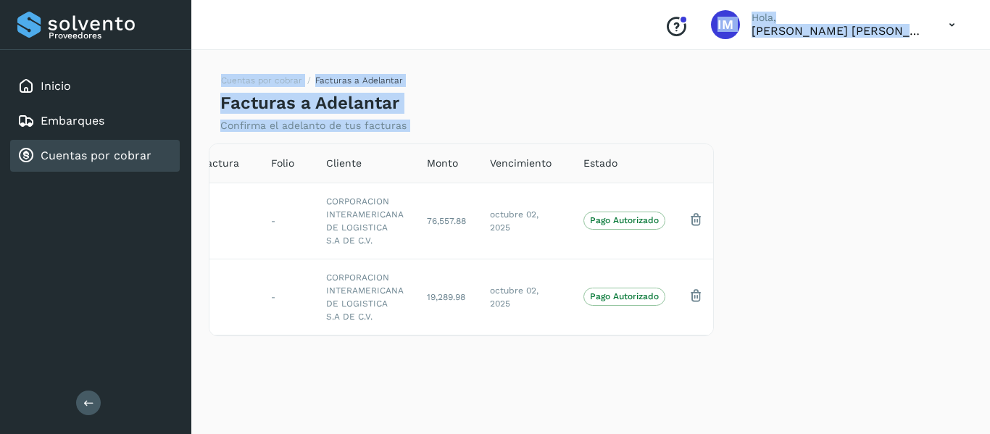
click at [233, 162] on span "Factura" at bounding box center [220, 163] width 38 height 15
click at [232, 164] on span "Factura" at bounding box center [220, 163] width 38 height 15
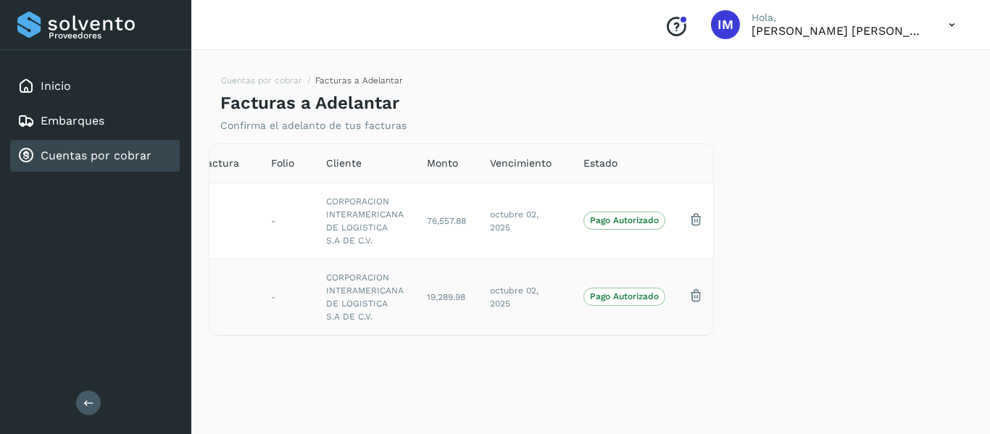
click at [253, 286] on td "-" at bounding box center [224, 297] width 70 height 76
click at [639, 292] on p "Pago Autorizado" at bounding box center [624, 296] width 69 height 10
drag, startPoint x: 639, startPoint y: 292, endPoint x: 634, endPoint y: 300, distance: 9.1
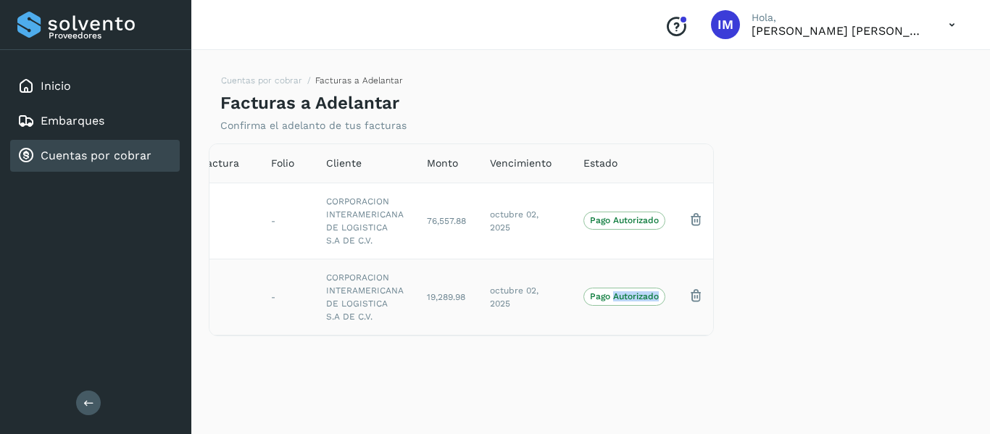
click at [634, 300] on p "Pago Autorizado" at bounding box center [624, 296] width 69 height 10
click at [88, 407] on icon at bounding box center [88, 403] width 11 height 11
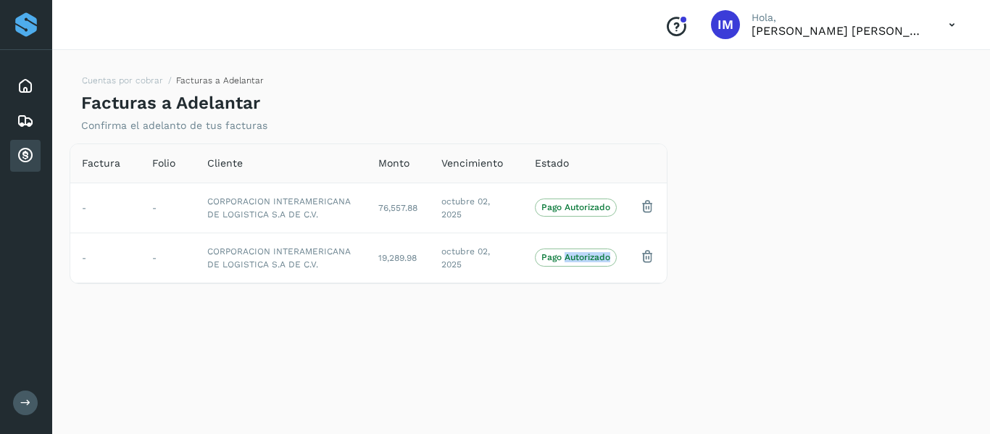
scroll to position [0, 0]
click at [34, 412] on button at bounding box center [25, 403] width 25 height 25
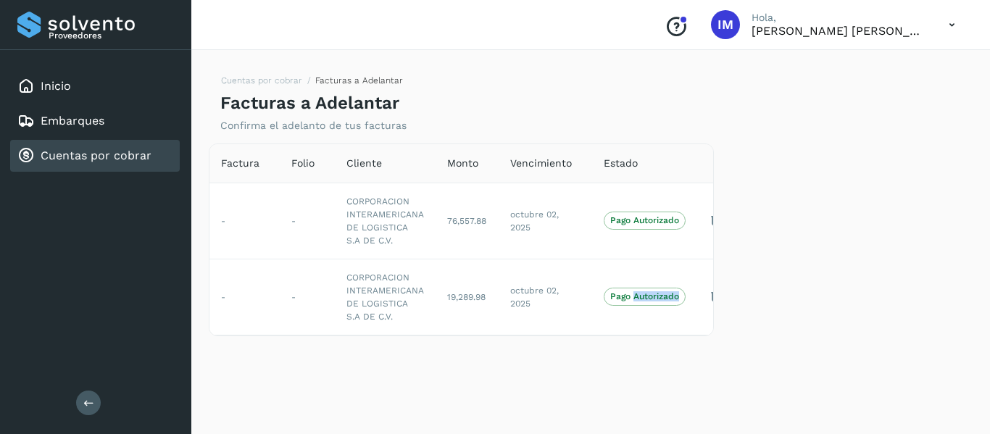
scroll to position [0, 20]
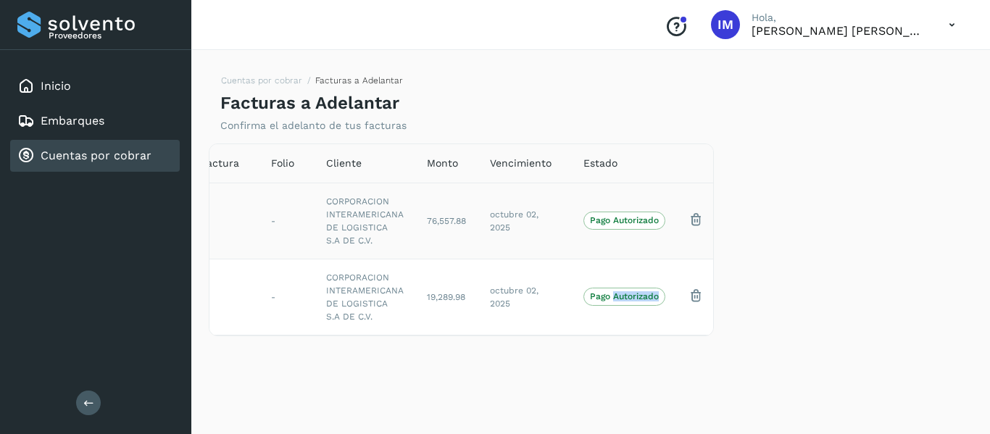
drag, startPoint x: 251, startPoint y: 161, endPoint x: 416, endPoint y: 186, distance: 167.1
click at [416, 186] on table "Factura Folio Cliente Monto Vencimiento Estado - - CORPORACION INTERAMERICANA D…" at bounding box center [452, 239] width 526 height 191
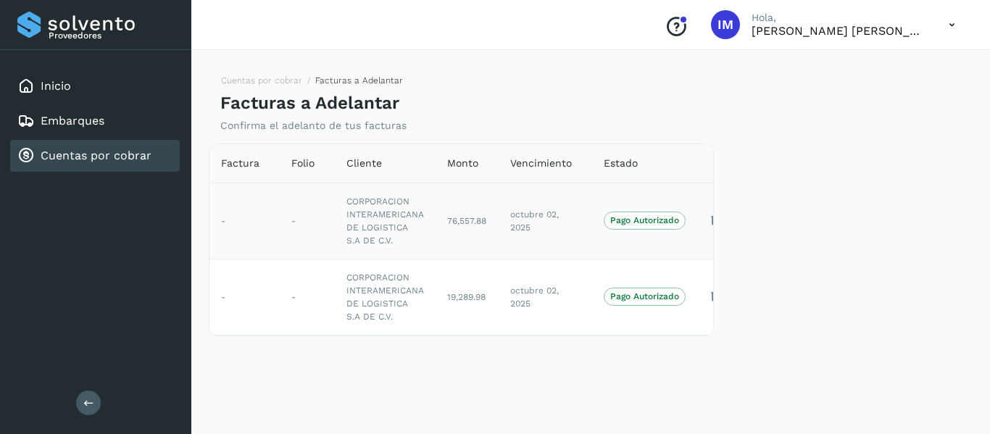
click at [286, 223] on td "-" at bounding box center [307, 221] width 55 height 76
click at [303, 242] on td "-" at bounding box center [307, 221] width 55 height 76
click at [300, 309] on td "-" at bounding box center [307, 297] width 55 height 76
drag, startPoint x: 349, startPoint y: 297, endPoint x: 271, endPoint y: 285, distance: 79.3
click at [271, 285] on td "-" at bounding box center [245, 297] width 70 height 76
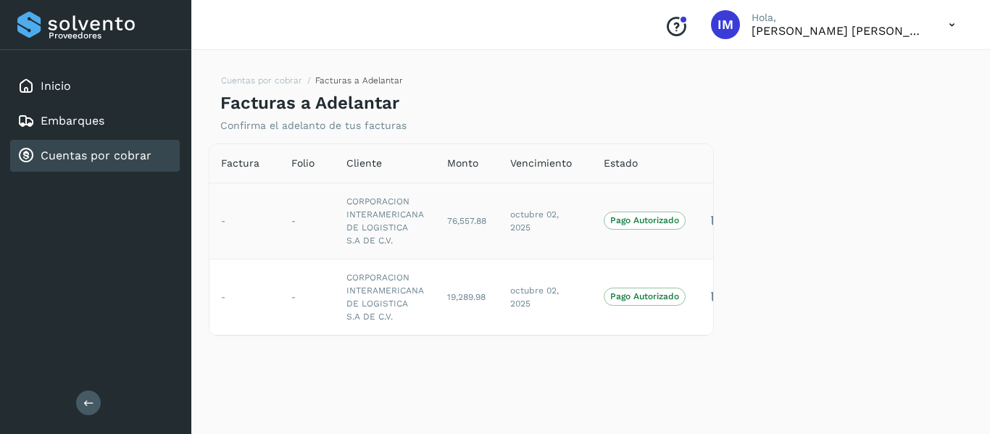
click at [447, 214] on td "76,557.88" at bounding box center [467, 221] width 63 height 76
click at [455, 162] on span "Monto" at bounding box center [462, 163] width 31 height 15
click at [515, 157] on span "Vencimiento" at bounding box center [541, 163] width 62 height 15
click at [617, 154] on th "Estado" at bounding box center [644, 163] width 105 height 39
click at [628, 225] on p "Pago Autorizado" at bounding box center [644, 220] width 69 height 10
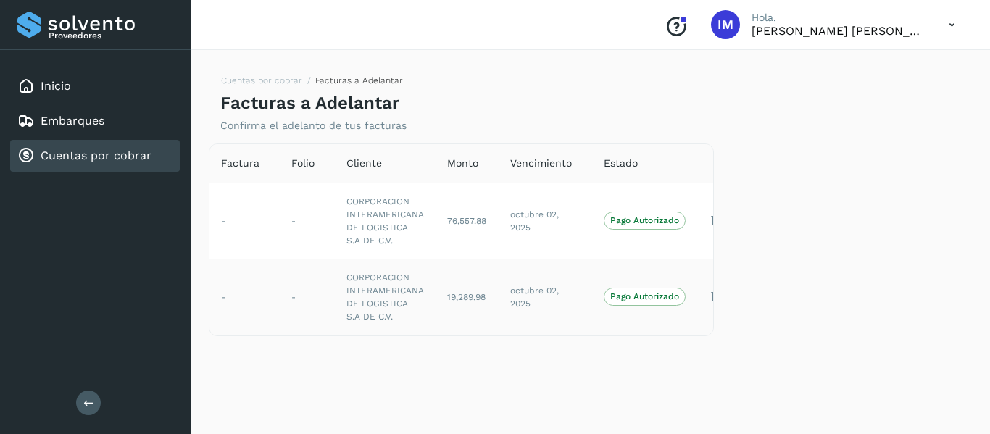
click at [653, 297] on p "Pago Autorizado" at bounding box center [644, 296] width 69 height 10
click at [650, 215] on p "Pago Autorizado" at bounding box center [644, 220] width 69 height 10
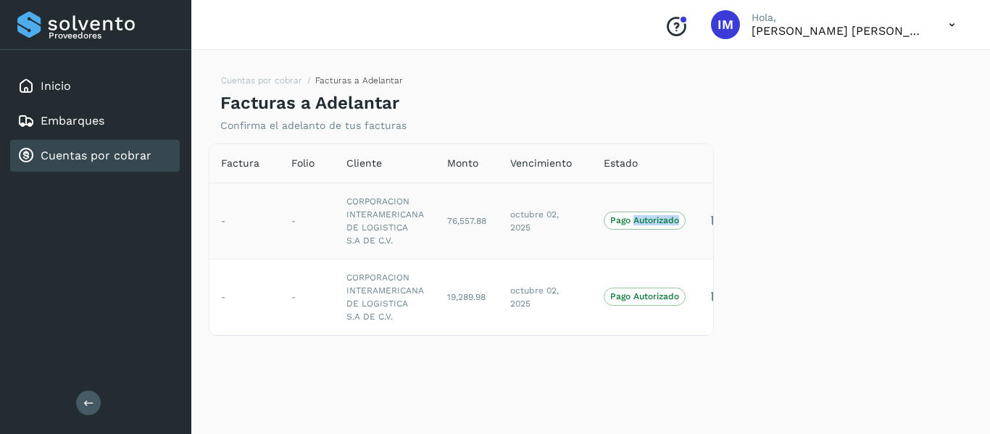
click at [650, 215] on p "Pago Autorizado" at bounding box center [644, 220] width 69 height 10
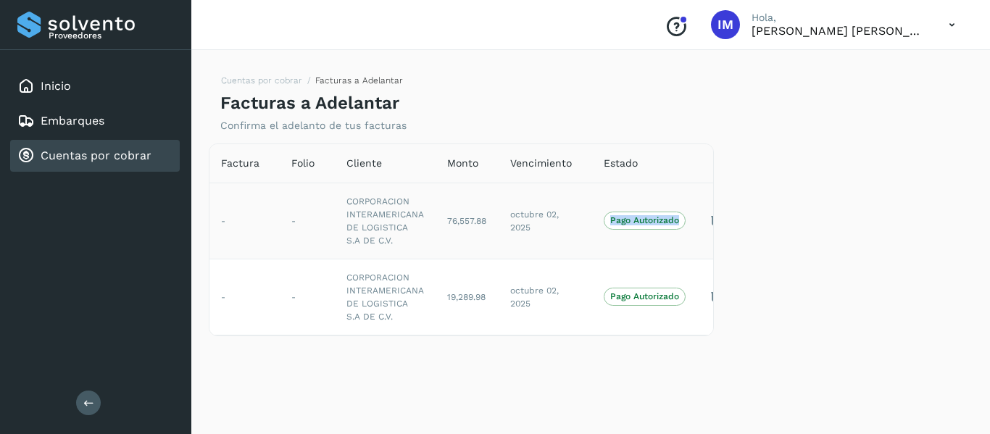
click at [650, 215] on p "Pago Autorizado" at bounding box center [644, 220] width 69 height 10
drag, startPoint x: 650, startPoint y: 215, endPoint x: 652, endPoint y: 262, distance: 46.4
click at [652, 254] on td "Pago Autorizado" at bounding box center [644, 221] width 105 height 76
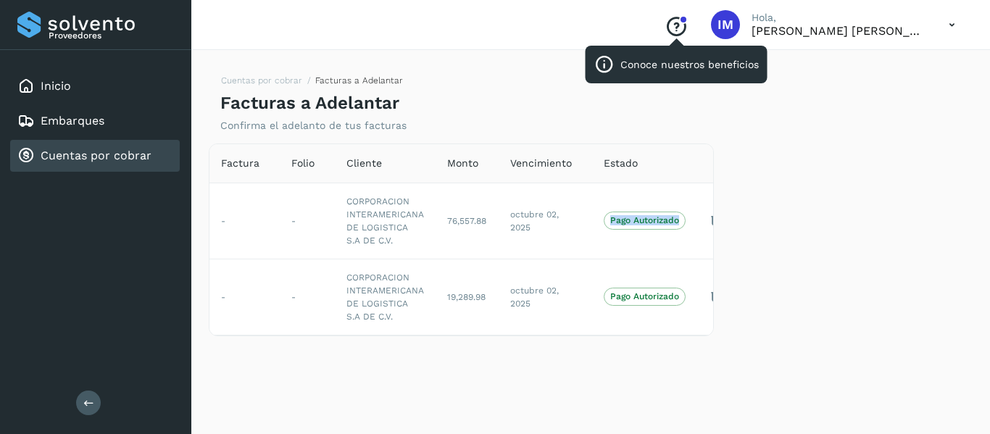
click at [688, 29] on icon "Conoce nuestros beneficios" at bounding box center [676, 26] width 23 height 23
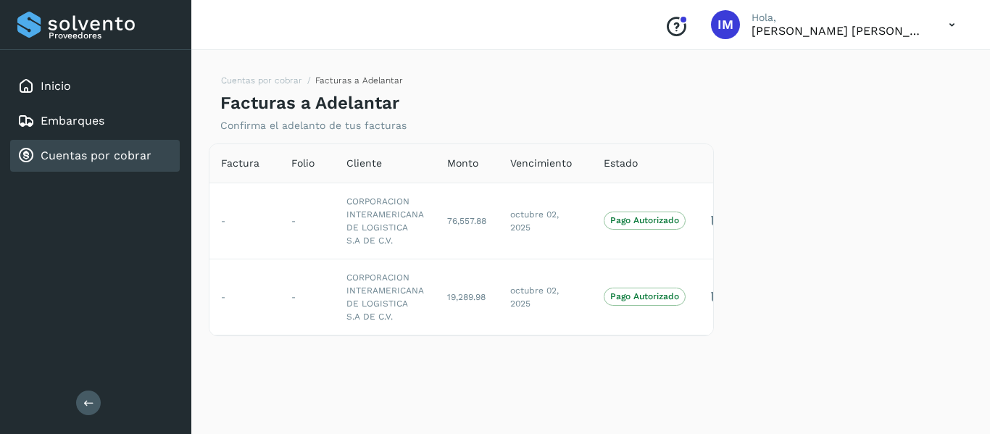
click at [535, 383] on div "Cuentas por cobrar Facturas a Adelantar Facturas a Adelantar Confirma el adelan…" at bounding box center [591, 239] width 764 height 355
click at [96, 91] on div "Inicio" at bounding box center [95, 86] width 170 height 32
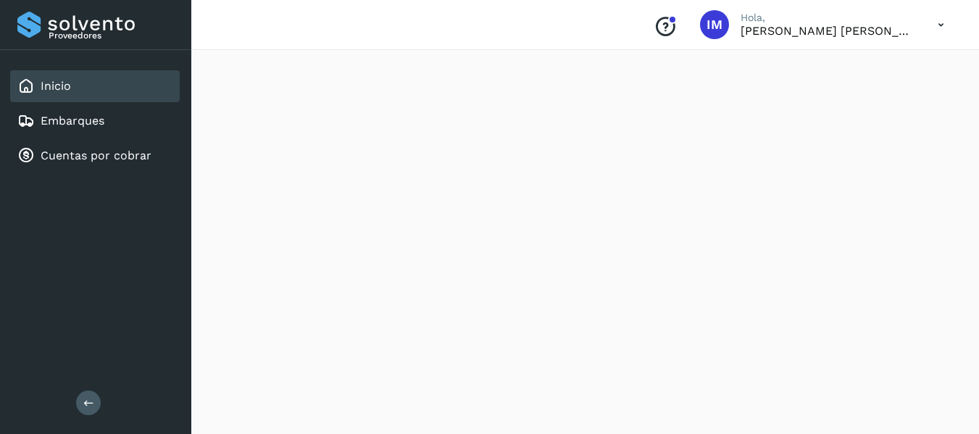
scroll to position [507, 0]
click at [78, 158] on link "Cuentas por cobrar" at bounding box center [96, 156] width 111 height 14
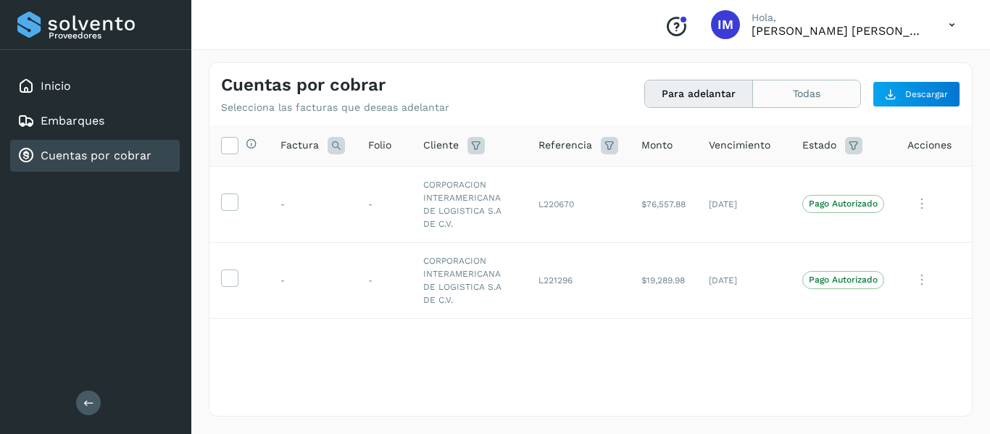
click at [816, 94] on button "Todas" at bounding box center [806, 93] width 107 height 27
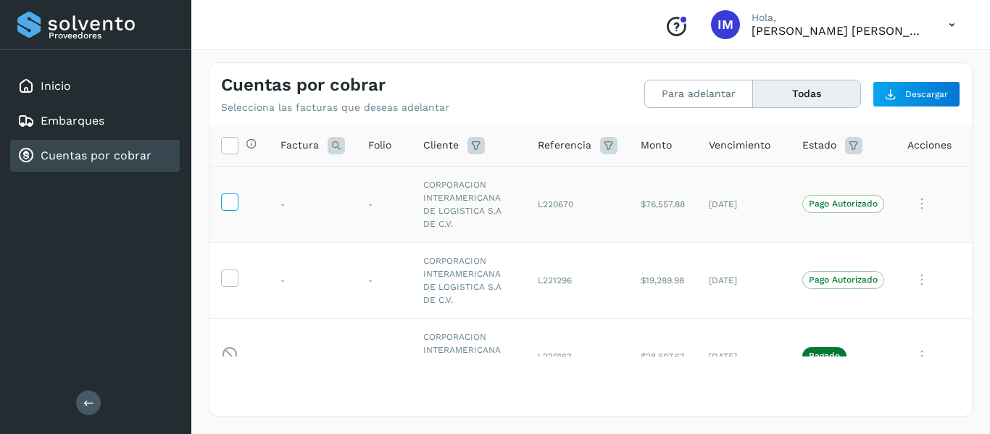
click at [233, 204] on icon at bounding box center [229, 201] width 15 height 15
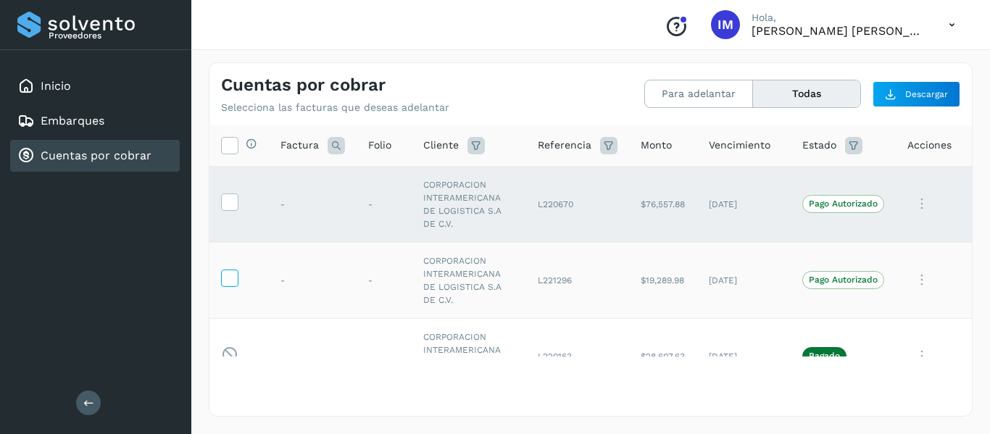
click at [223, 278] on icon at bounding box center [229, 277] width 15 height 15
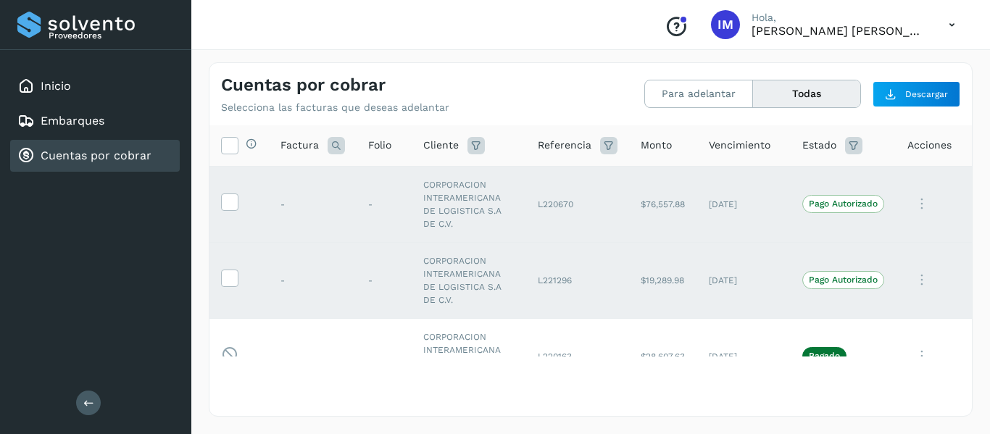
click at [83, 405] on icon at bounding box center [88, 403] width 11 height 11
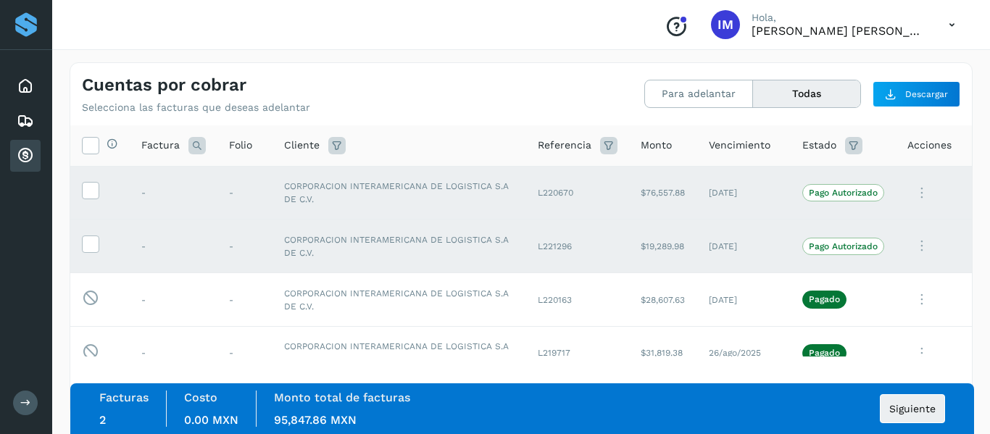
click at [225, 417] on span "0.00 MXN" at bounding box center [211, 420] width 54 height 14
click at [224, 417] on span "0.00 MXN" at bounding box center [211, 420] width 54 height 14
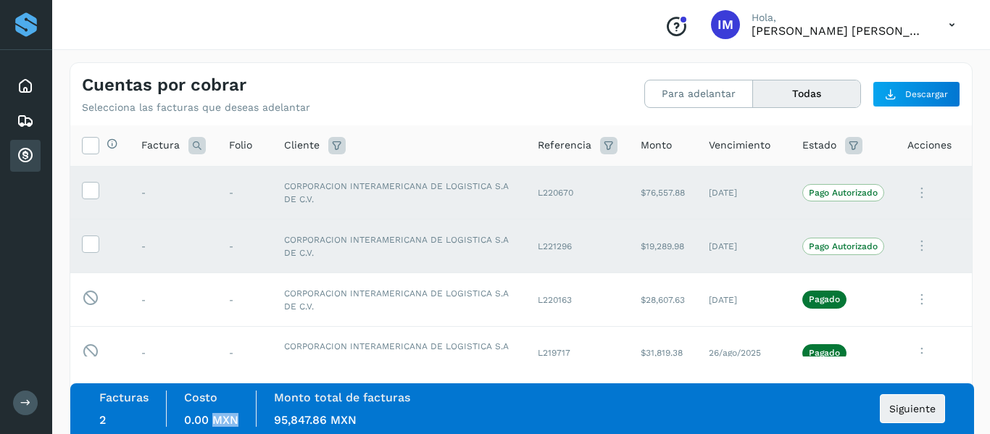
click at [224, 417] on span "0.00 MXN" at bounding box center [211, 420] width 54 height 14
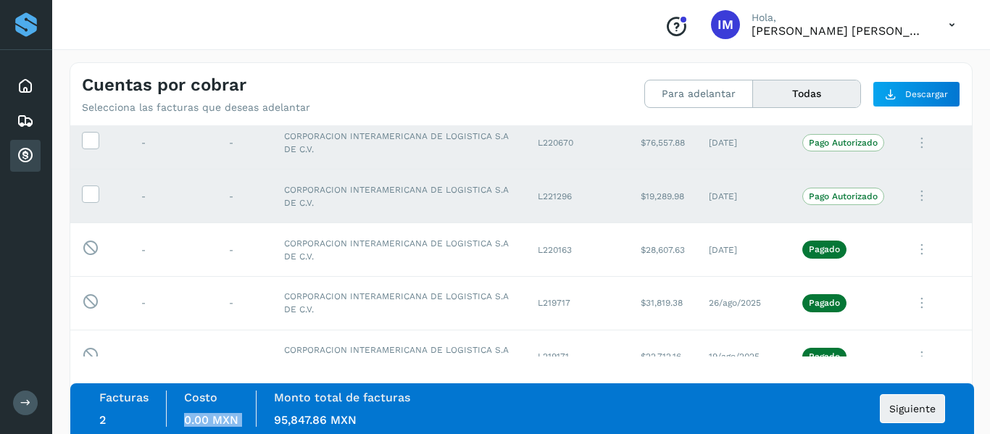
scroll to position [72, 0]
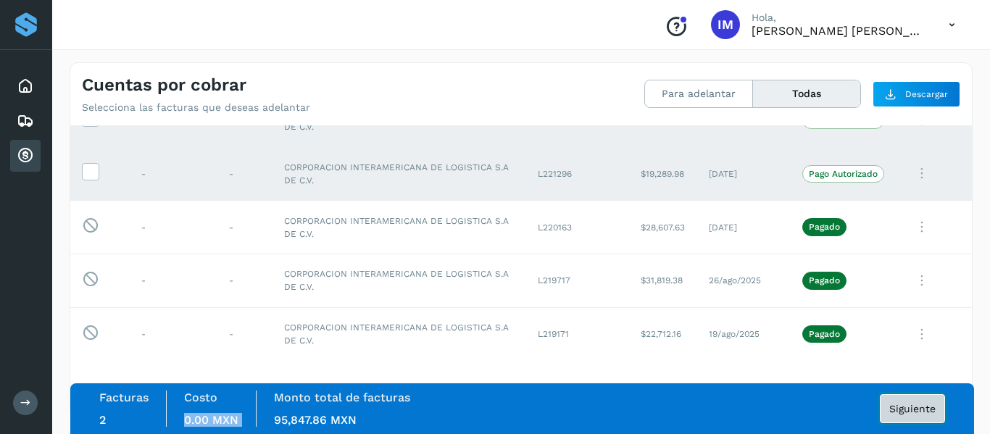
click at [899, 404] on span "Siguiente" at bounding box center [913, 409] width 46 height 10
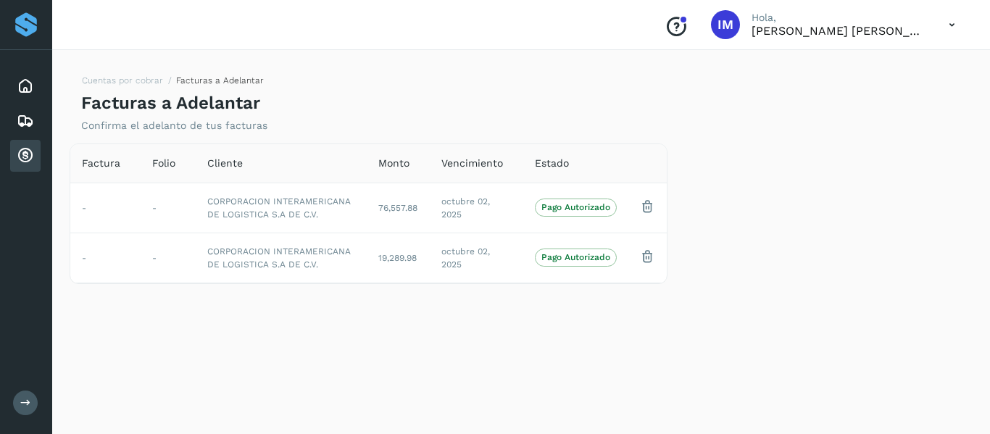
drag, startPoint x: 735, startPoint y: 294, endPoint x: 723, endPoint y: 292, distance: 11.8
click at [728, 294] on div "Factura Folio Cliente Monto Vencimiento Estado - - CORPORACION INTERAMERICANA D…" at bounding box center [521, 223] width 915 height 158
click at [586, 260] on p "Pago Autorizado" at bounding box center [576, 257] width 69 height 10
click at [587, 199] on span "Pago Autorizado" at bounding box center [576, 207] width 82 height 17
click at [589, 205] on p "Pago Autorizado" at bounding box center [576, 207] width 69 height 10
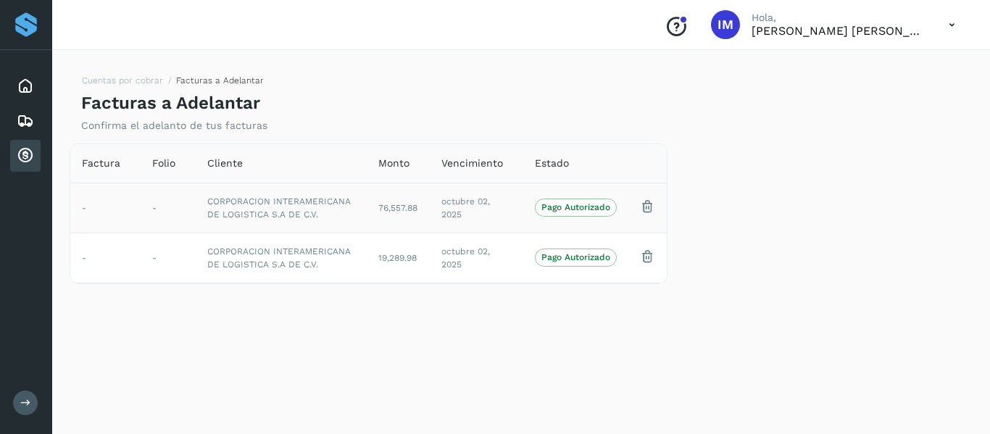
click at [589, 206] on p "Pago Autorizado" at bounding box center [576, 207] width 69 height 10
click at [583, 264] on span "Pago Autorizado" at bounding box center [576, 257] width 82 height 17
click at [582, 260] on p "Pago Autorizado" at bounding box center [576, 257] width 69 height 10
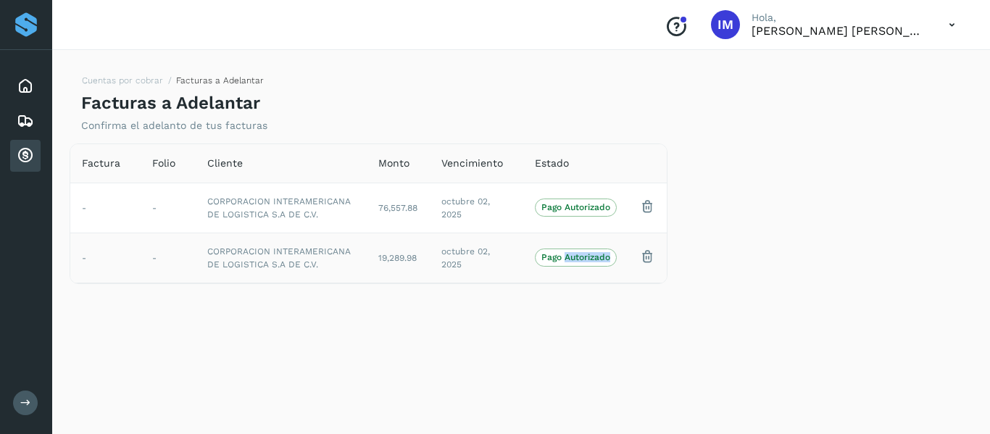
click at [582, 260] on p "Pago Autorizado" at bounding box center [576, 257] width 69 height 10
click at [167, 165] on span "Folio" at bounding box center [163, 163] width 23 height 15
click at [166, 165] on span "Folio" at bounding box center [163, 163] width 23 height 15
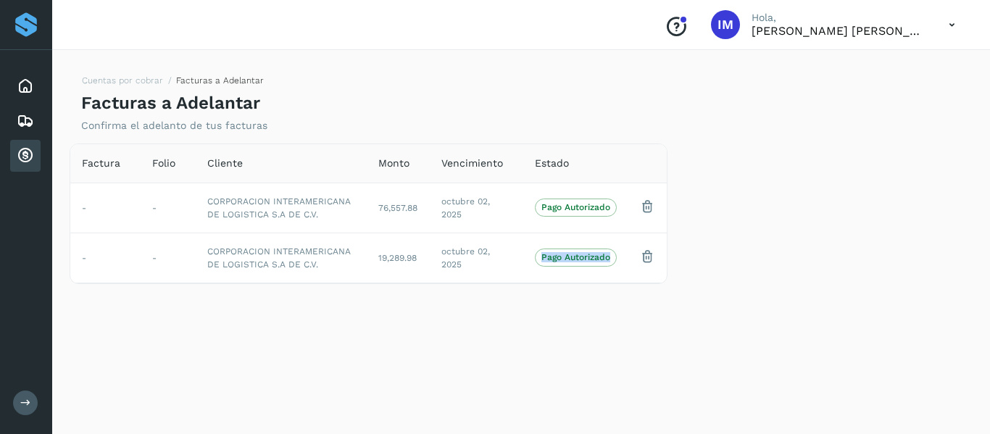
click at [166, 165] on span "Folio" at bounding box center [163, 163] width 23 height 15
click at [92, 162] on span "Factura" at bounding box center [101, 163] width 38 height 15
click at [220, 167] on span "Cliente" at bounding box center [225, 163] width 36 height 15
click at [178, 167] on div "Folio" at bounding box center [168, 163] width 32 height 15
click at [88, 165] on span "Factura" at bounding box center [101, 163] width 38 height 15
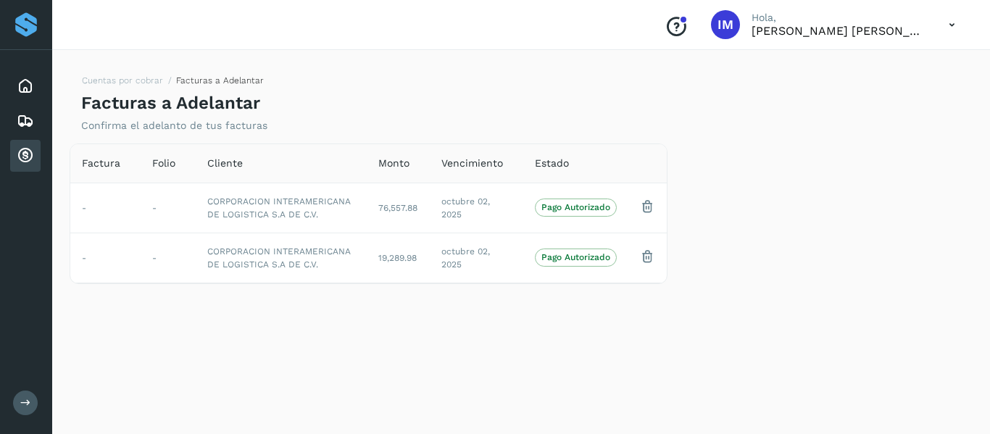
click at [341, 393] on div "Cuentas por cobrar Facturas a Adelantar Facturas a Adelantar Confirma el adelan…" at bounding box center [521, 239] width 903 height 355
click at [30, 407] on icon at bounding box center [25, 403] width 11 height 11
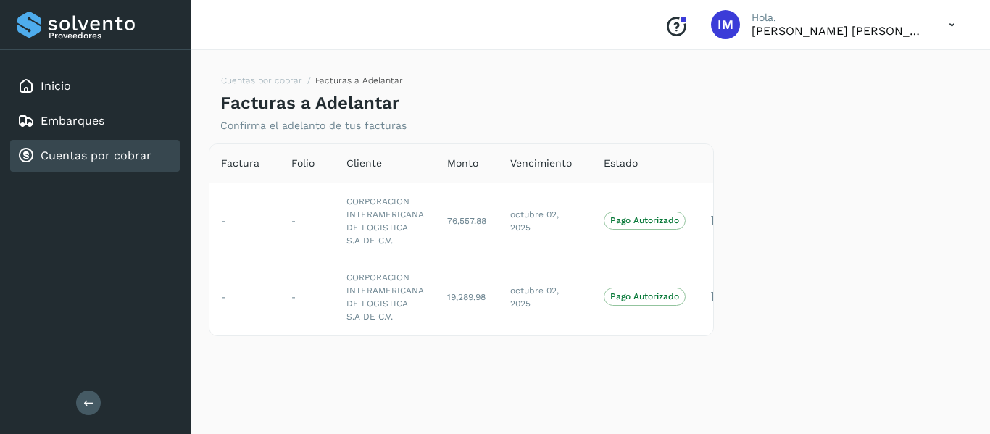
scroll to position [0, 20]
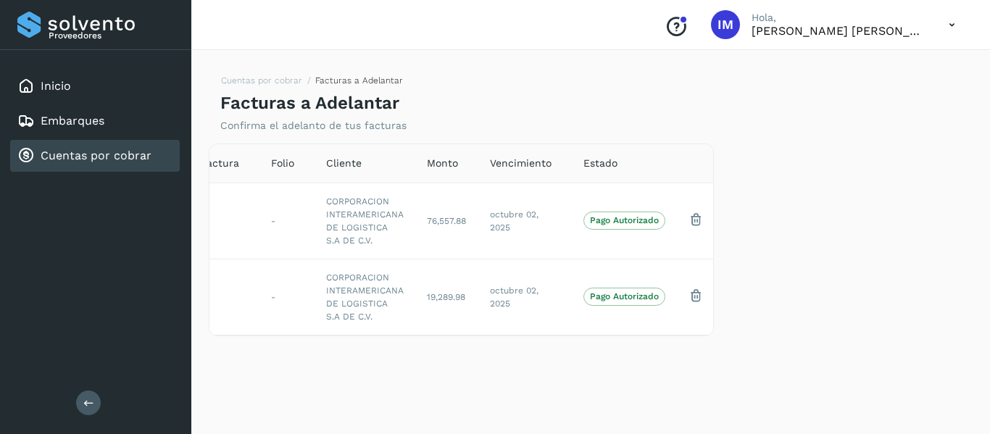
click at [342, 405] on div "Cuentas por cobrar Facturas a Adelantar Facturas a Adelantar Confirma el adelan…" at bounding box center [591, 239] width 764 height 355
click at [692, 297] on icon at bounding box center [696, 295] width 15 height 15
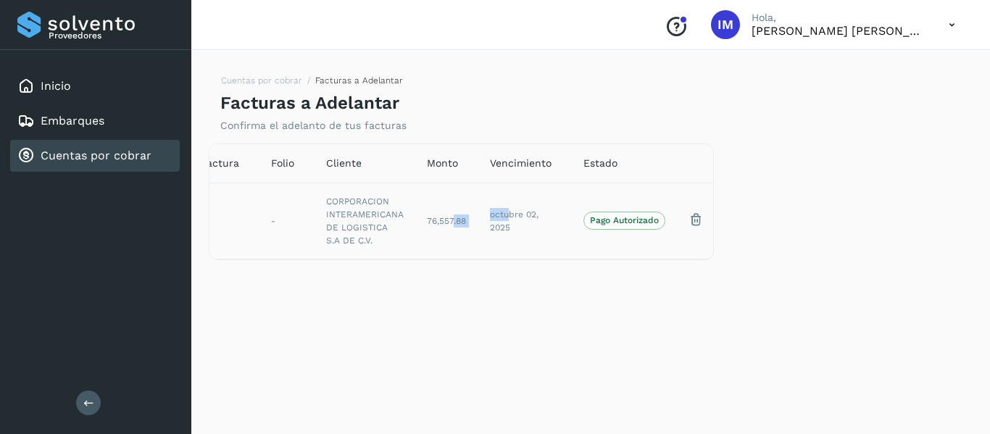
drag, startPoint x: 452, startPoint y: 220, endPoint x: 508, endPoint y: 220, distance: 56.6
click at [508, 220] on tr "- - CORPORACION INTERAMERICANA DE LOGISTICA S.A DE C.V. 76,557.88 octubre 02, 2…" at bounding box center [452, 221] width 526 height 76
click at [481, 341] on div "Cuentas por cobrar Facturas a Adelantar Facturas a Adelantar Confirma el adelan…" at bounding box center [591, 239] width 764 height 355
click at [879, 327] on div "Cuentas por cobrar Facturas a Adelantar Facturas a Adelantar Confirma el adelan…" at bounding box center [591, 239] width 764 height 355
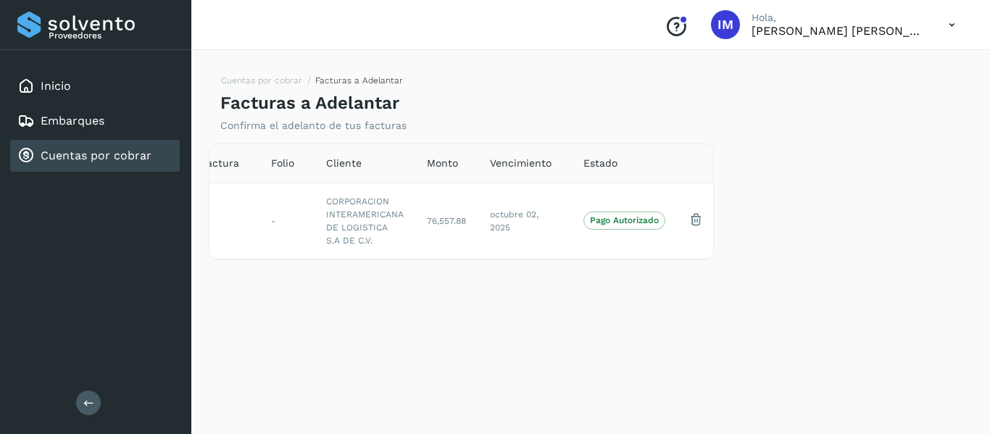
drag, startPoint x: 830, startPoint y: 364, endPoint x: 726, endPoint y: 374, distance: 104.2
click at [784, 374] on div "Cuentas por cobrar Facturas a Adelantar Facturas a Adelantar Confirma el adelan…" at bounding box center [591, 239] width 764 height 355
click at [516, 378] on div "Cuentas por cobrar Facturas a Adelantar Facturas a Adelantar Confirma el adelan…" at bounding box center [591, 239] width 764 height 355
drag, startPoint x: 498, startPoint y: 372, endPoint x: 436, endPoint y: 380, distance: 62.1
click at [496, 372] on div "Cuentas por cobrar Facturas a Adelantar Facturas a Adelantar Confirma el adelan…" at bounding box center [591, 239] width 764 height 355
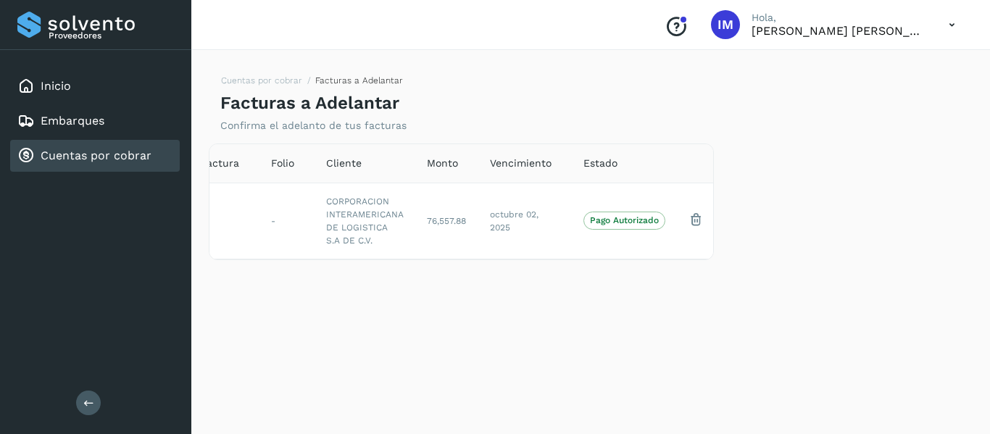
drag, startPoint x: 436, startPoint y: 380, endPoint x: 38, endPoint y: 378, distance: 398.0
click at [405, 383] on div "Cuentas por cobrar Facturas a Adelantar Facturas a Adelantar Confirma el adelan…" at bounding box center [591, 239] width 764 height 355
click at [78, 159] on link "Cuentas por cobrar" at bounding box center [96, 156] width 111 height 14
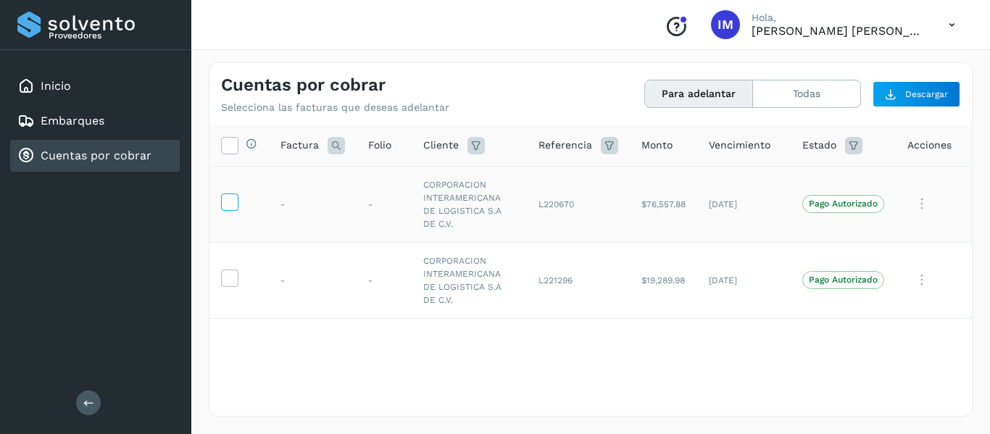
click at [221, 194] on label at bounding box center [229, 202] width 17 height 17
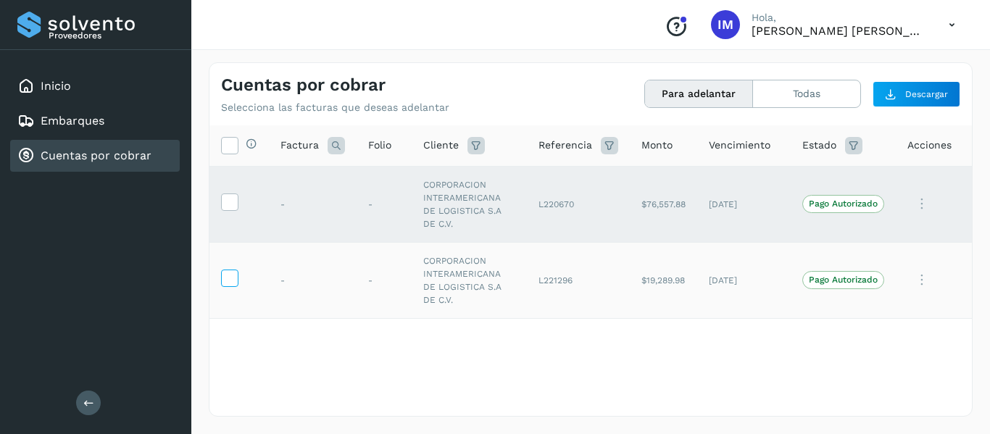
click at [236, 270] on label at bounding box center [229, 278] width 17 height 17
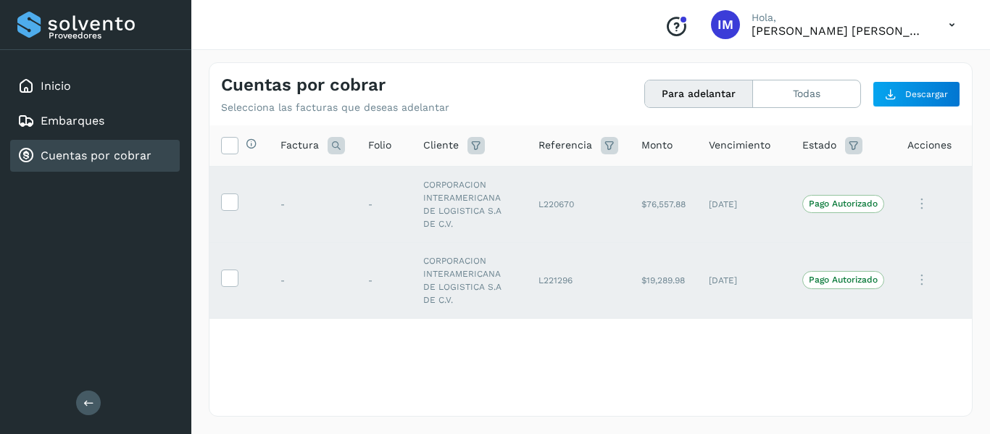
click at [108, 163] on div "Cuentas por cobrar" at bounding box center [84, 155] width 134 height 17
click at [665, 386] on div "Selecciona todas las facturas disponibles para adelanto Factura Folio Cliente R…" at bounding box center [591, 269] width 763 height 289
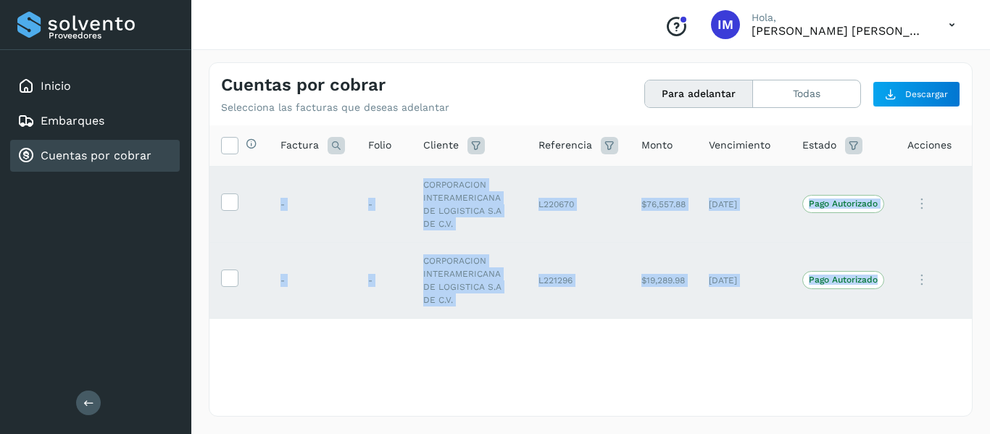
click at [665, 386] on div "Selecciona todas las facturas disponibles para adelanto Factura Folio Cliente R…" at bounding box center [591, 269] width 763 height 289
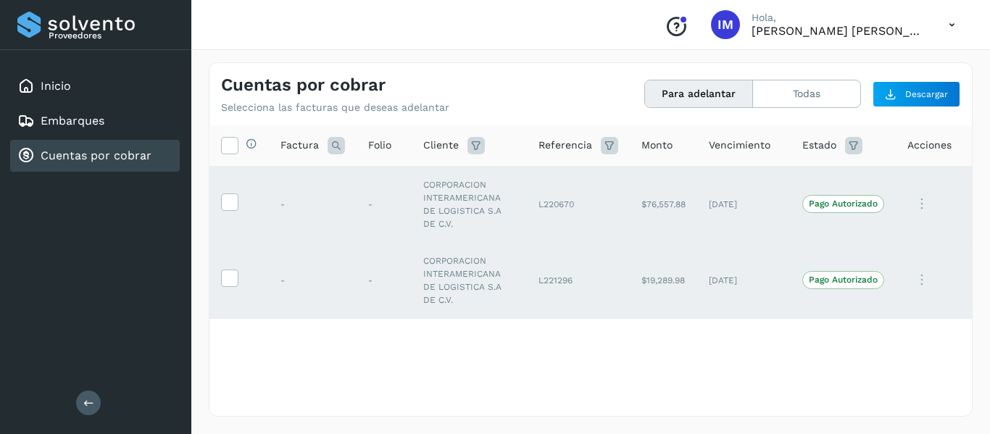
click at [665, 386] on div "Selecciona todas las facturas disponibles para adelanto Factura Folio Cliente R…" at bounding box center [591, 269] width 763 height 289
click at [683, 349] on div "Selecciona todas las facturas disponibles para adelanto Factura Folio Cliente R…" at bounding box center [591, 240] width 763 height 231
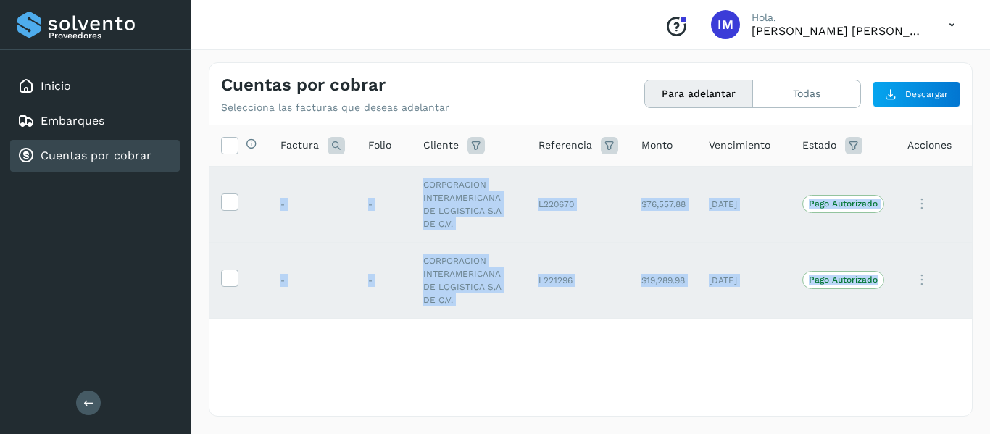
click at [683, 349] on div "Selecciona todas las facturas disponibles para adelanto Factura Folio Cliente R…" at bounding box center [591, 240] width 763 height 231
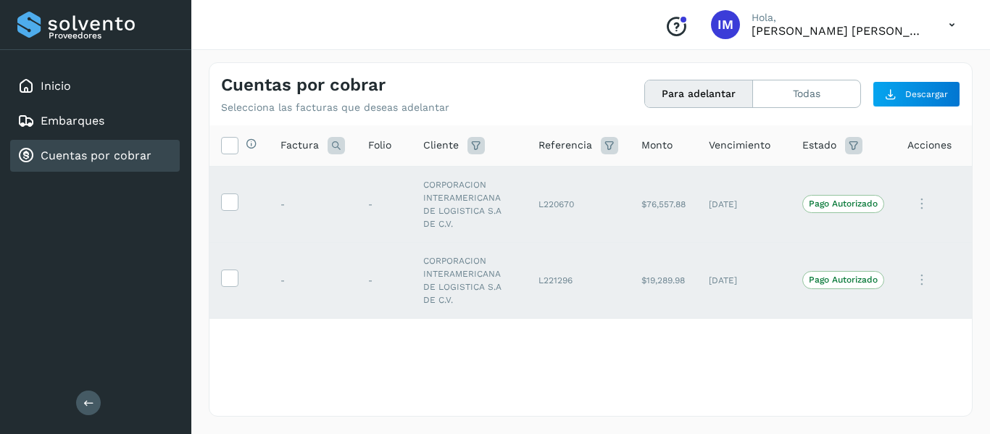
drag, startPoint x: 683, startPoint y: 349, endPoint x: 452, endPoint y: 336, distance: 230.9
click at [670, 351] on div "Selecciona todas las facturas disponibles para adelanto Factura Folio Cliente R…" at bounding box center [591, 240] width 763 height 231
click at [908, 89] on span "Descargar" at bounding box center [926, 94] width 43 height 13
click at [907, 318] on div "Selecciona todas las facturas disponibles para adelanto Factura Folio Cliente R…" at bounding box center [591, 240] width 763 height 231
click at [928, 98] on span "Descargar" at bounding box center [926, 94] width 43 height 13
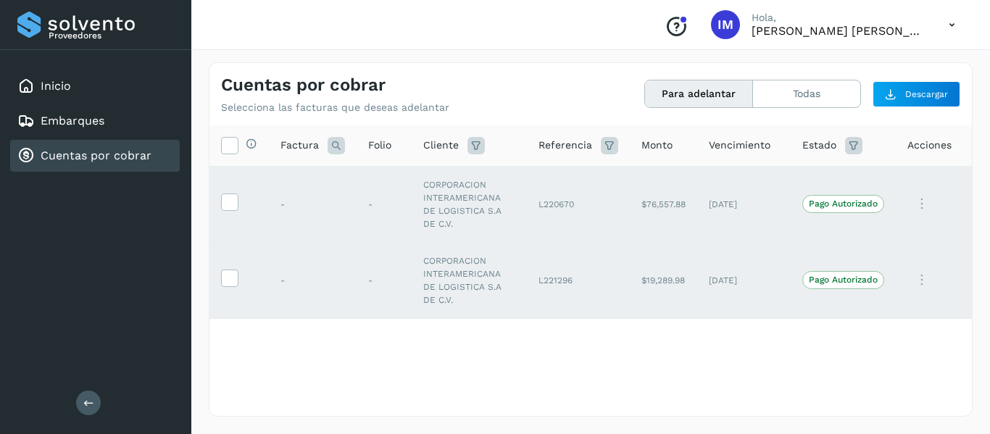
click at [80, 405] on button at bounding box center [88, 403] width 25 height 25
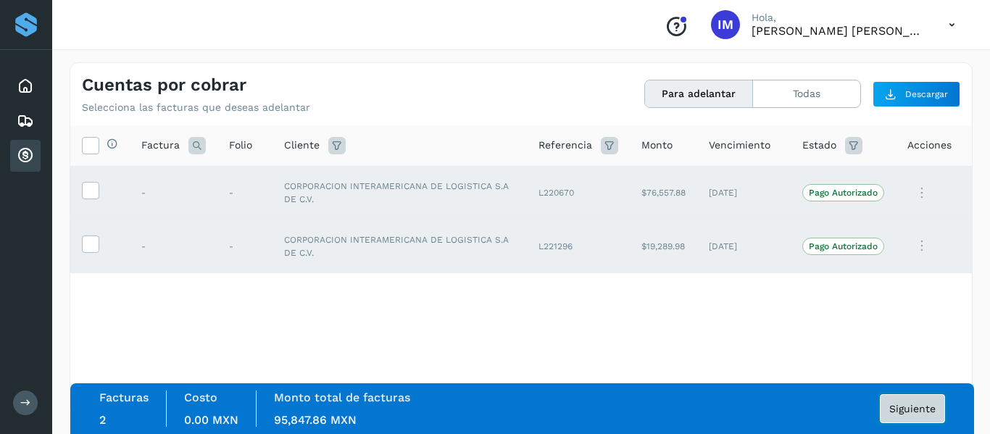
click at [917, 410] on span "Siguiente" at bounding box center [913, 409] width 46 height 10
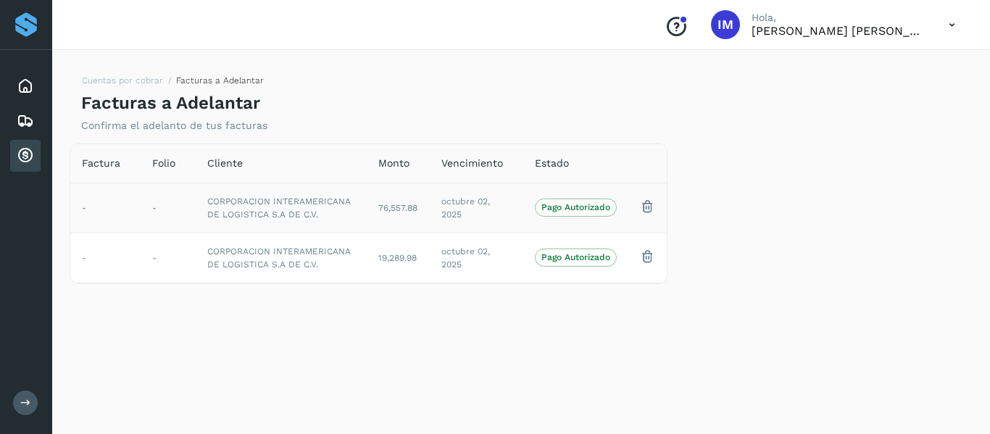
click at [341, 224] on td "CORPORACION INTERAMERICANA DE LOGISTICA S.A DE C.V." at bounding box center [281, 208] width 171 height 50
click at [340, 266] on td "CORPORACION INTERAMERICANA DE LOGISTICA S.A DE C.V." at bounding box center [281, 258] width 171 height 50
click at [16, 94] on div "Inicio" at bounding box center [25, 86] width 30 height 32
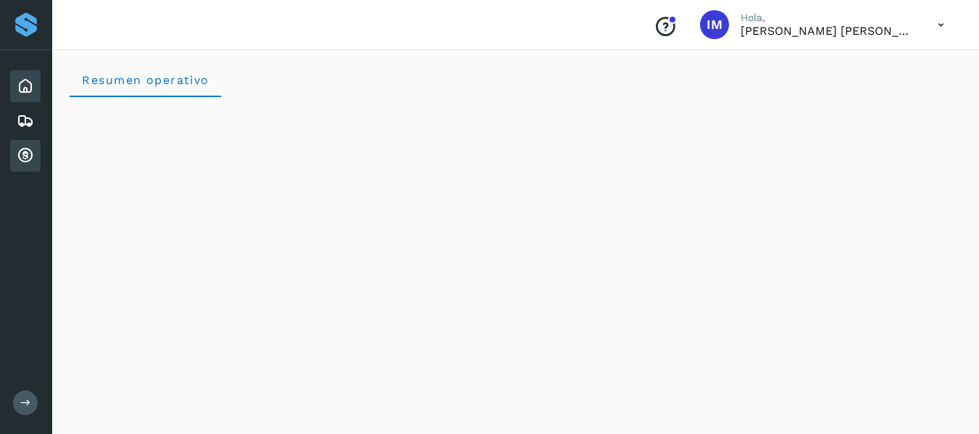
click at [25, 157] on icon at bounding box center [25, 155] width 17 height 17
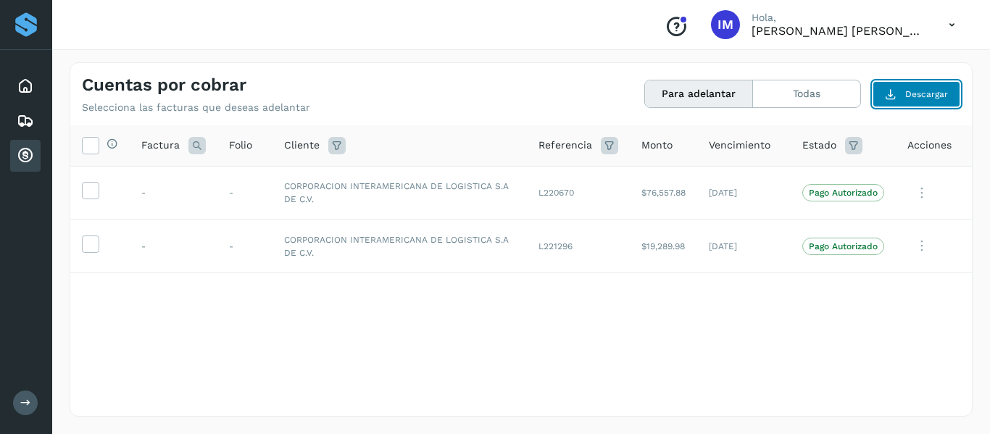
click at [893, 96] on icon at bounding box center [891, 94] width 12 height 12
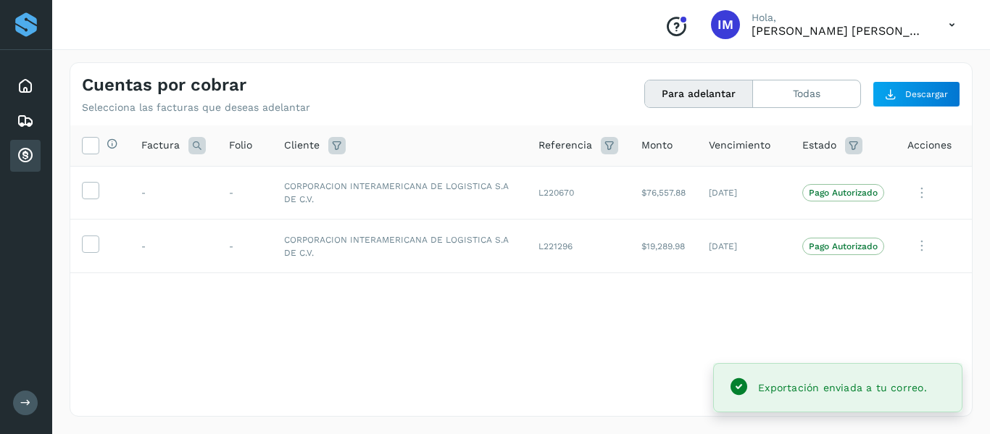
click at [792, 398] on div "Exportación enviada a tu correo." at bounding box center [838, 388] width 225 height 28
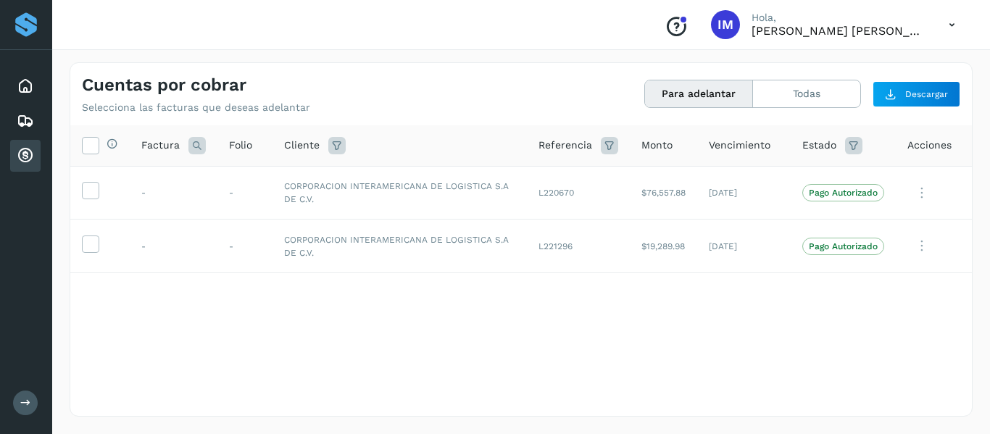
click at [954, 26] on icon at bounding box center [952, 25] width 30 height 30
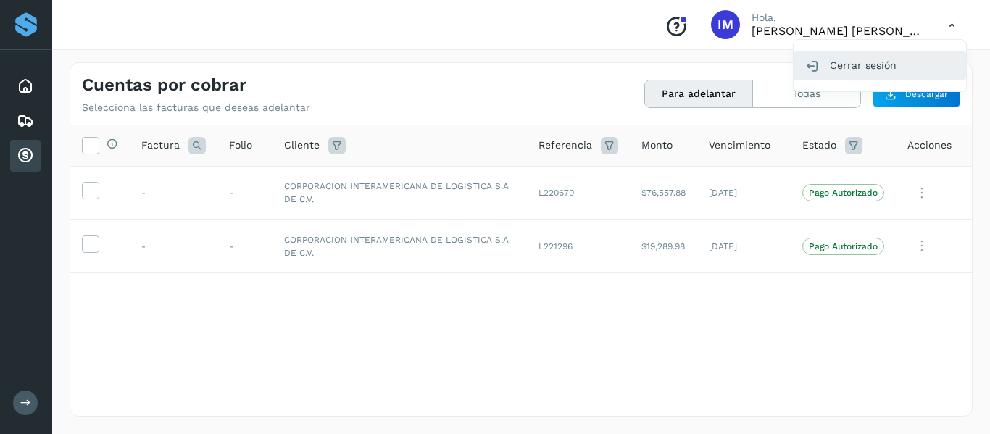
click at [878, 66] on div "Cerrar sesión" at bounding box center [880, 65] width 173 height 28
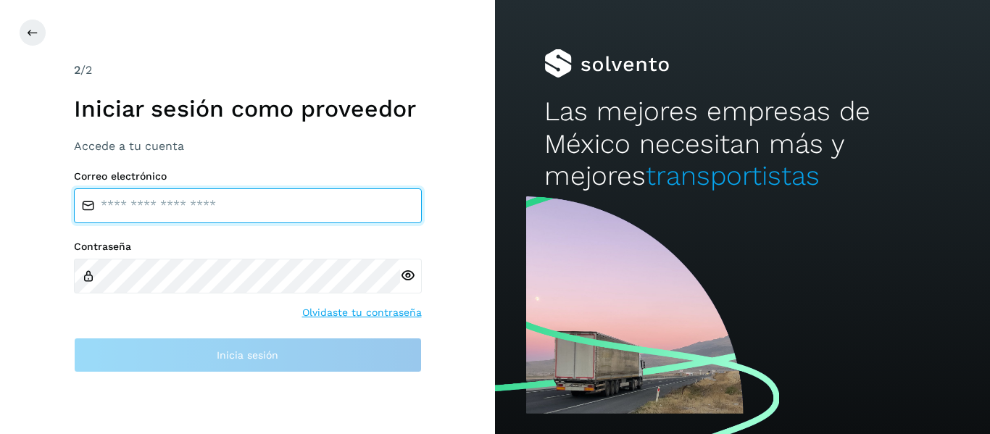
click at [199, 196] on input "email" at bounding box center [248, 205] width 348 height 35
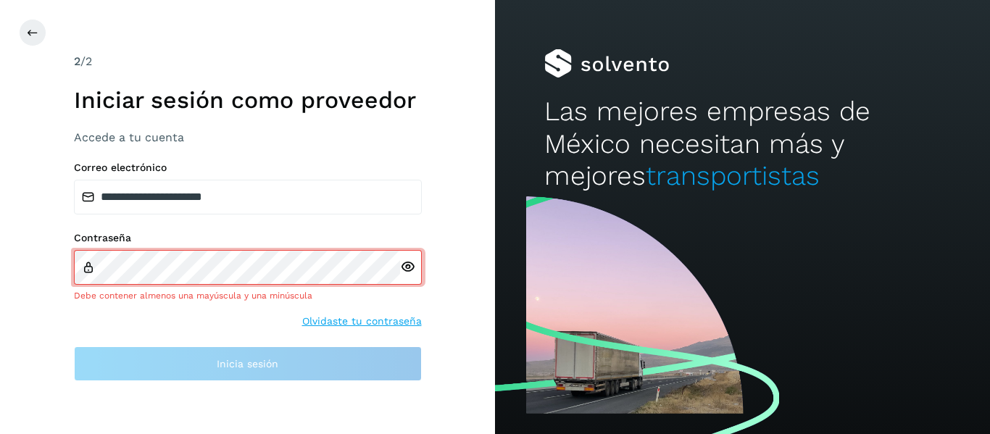
click at [407, 275] on div at bounding box center [411, 267] width 22 height 35
click at [406, 268] on icon at bounding box center [407, 267] width 15 height 15
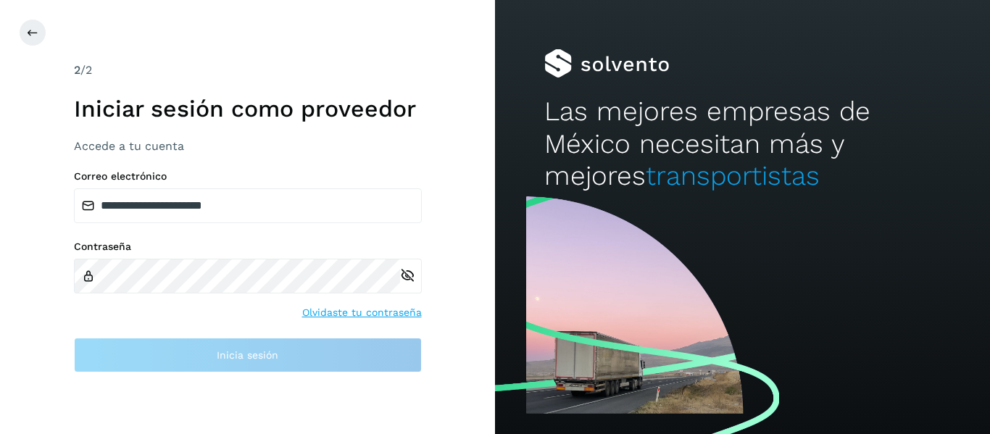
click at [413, 274] on icon at bounding box center [407, 275] width 15 height 15
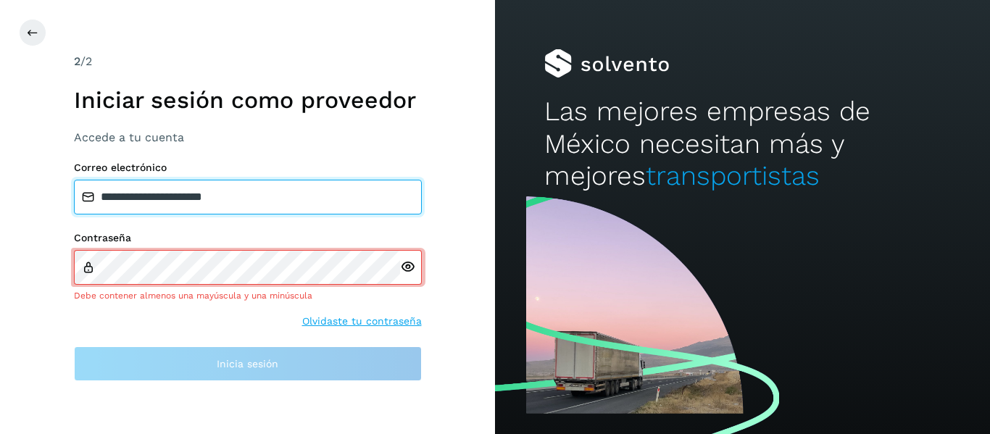
click at [278, 204] on input "**********" at bounding box center [248, 197] width 348 height 35
type input "**********"
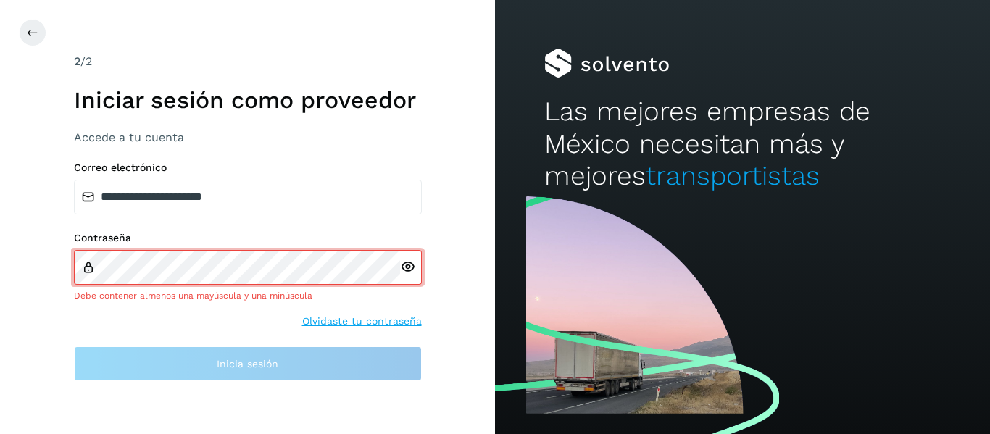
click at [407, 265] on icon at bounding box center [407, 267] width 15 height 15
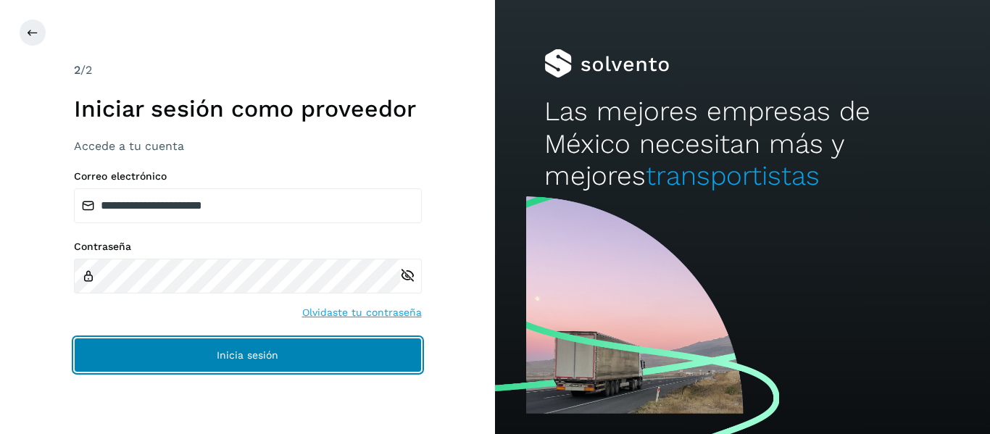
click at [183, 355] on button "Inicia sesión" at bounding box center [248, 355] width 348 height 35
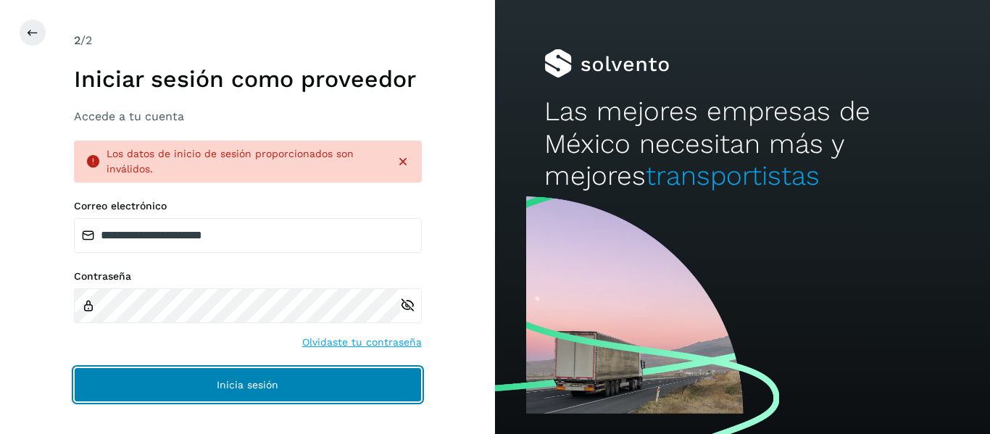
click at [223, 390] on span "Inicia sesión" at bounding box center [248, 385] width 62 height 10
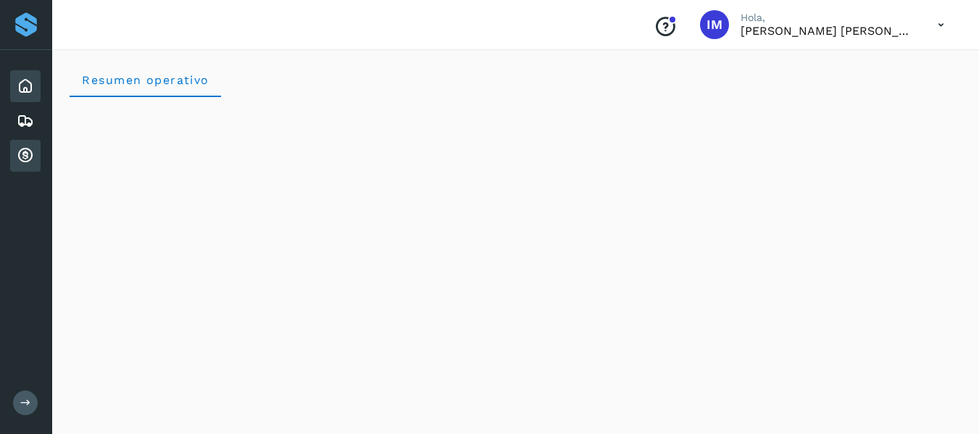
click at [21, 152] on icon at bounding box center [25, 155] width 17 height 17
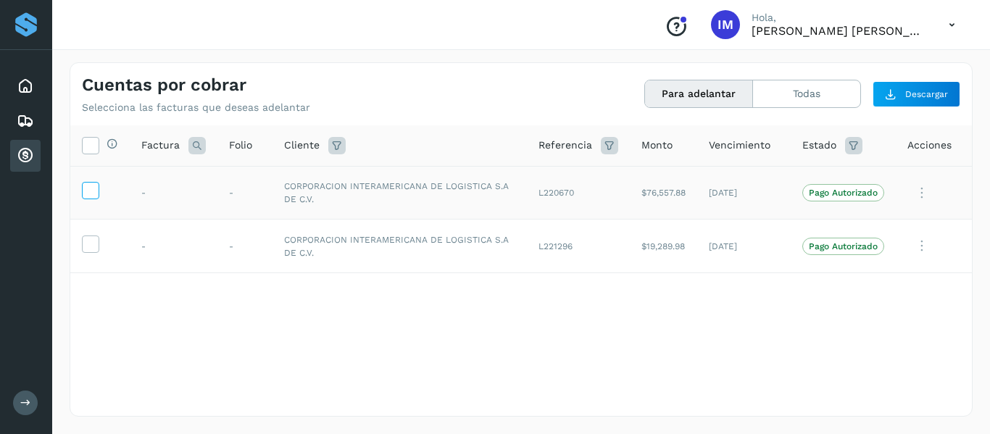
click at [91, 192] on icon at bounding box center [90, 189] width 15 height 15
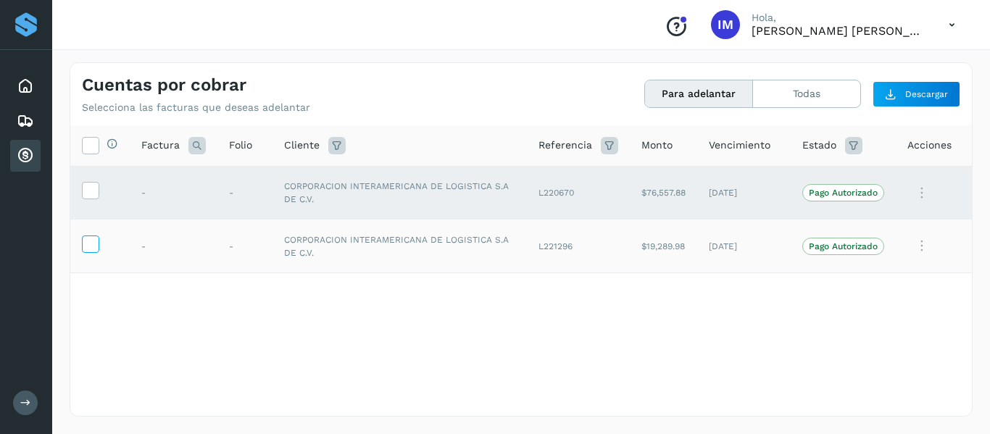
click at [85, 244] on icon at bounding box center [90, 243] width 15 height 15
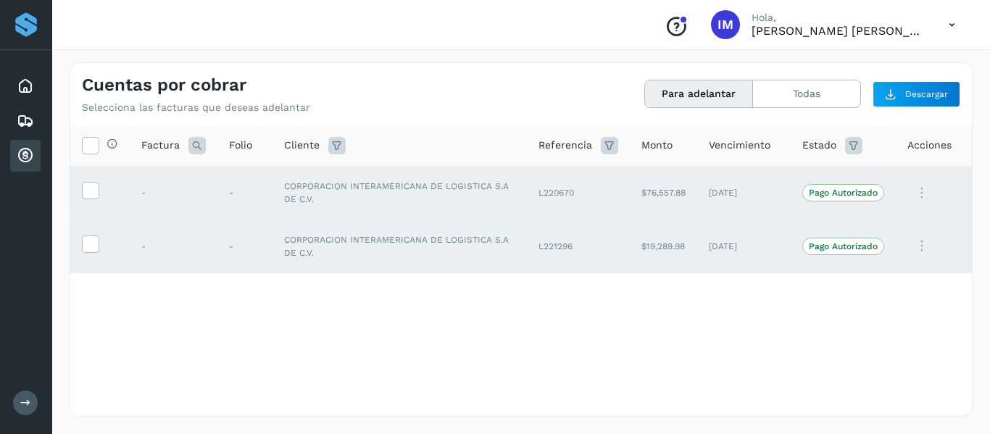
click at [24, 402] on icon at bounding box center [25, 403] width 11 height 11
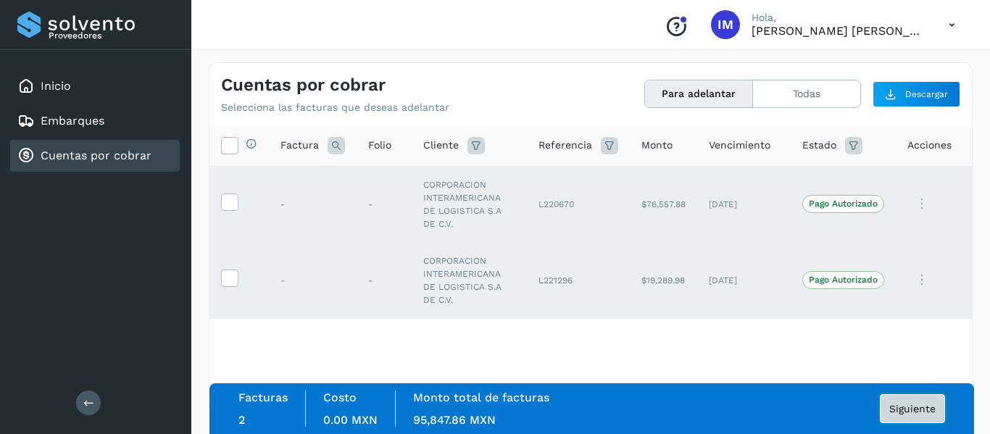
click at [921, 406] on span "Siguiente" at bounding box center [913, 409] width 46 height 10
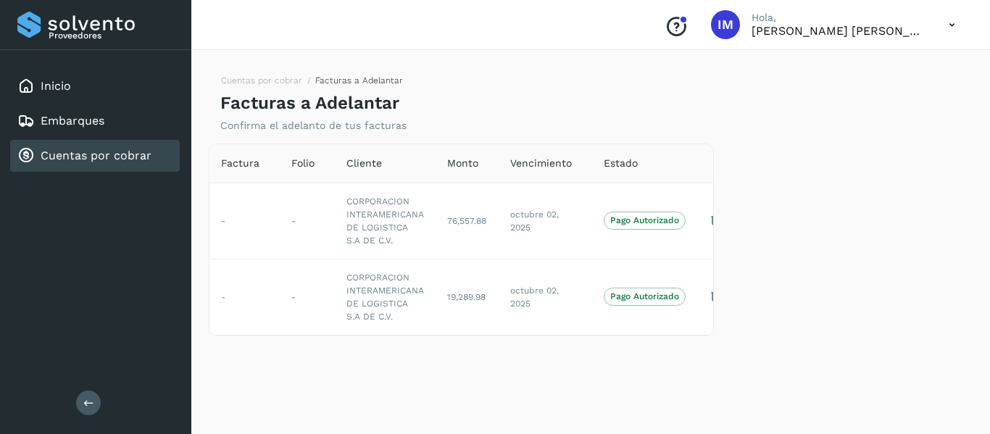
scroll to position [0, 20]
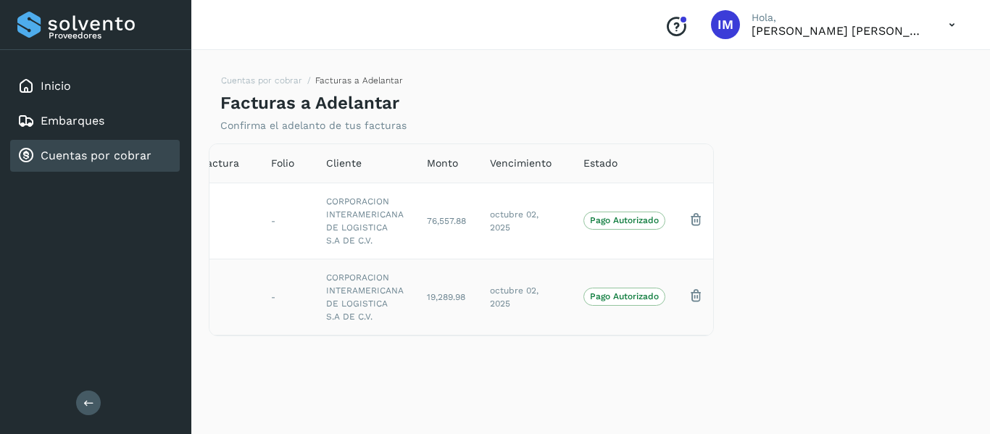
click at [636, 296] on p "Pago Autorizado" at bounding box center [624, 296] width 69 height 10
click at [634, 215] on p "Pago Autorizado" at bounding box center [624, 220] width 69 height 10
click at [634, 293] on p "Pago Autorizado" at bounding box center [624, 296] width 69 height 10
click at [639, 290] on span "Pago Autorizado" at bounding box center [625, 296] width 82 height 17
click at [82, 406] on button at bounding box center [88, 403] width 25 height 25
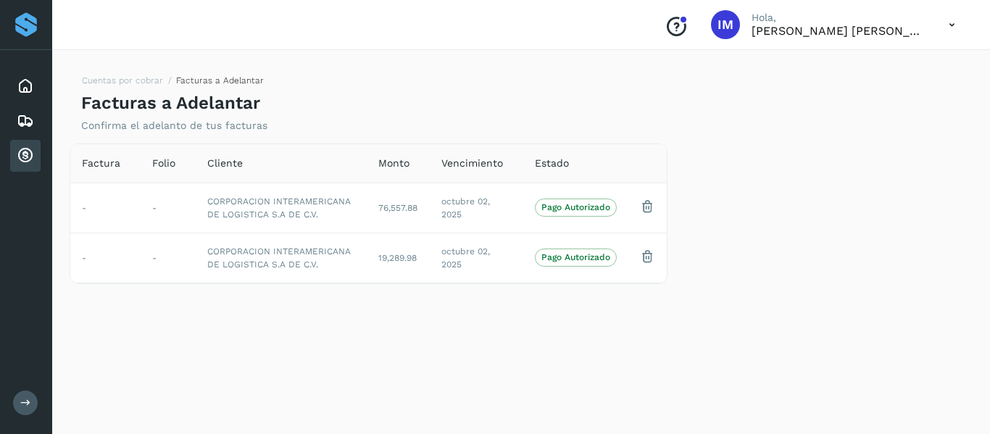
scroll to position [0, 0]
click at [21, 402] on icon at bounding box center [25, 403] width 11 height 11
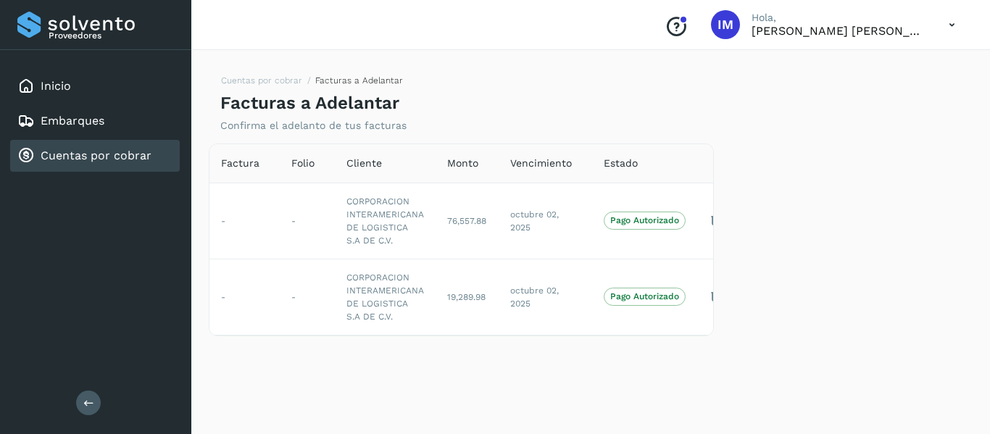
click at [112, 152] on link "Cuentas por cobrar" at bounding box center [96, 156] width 111 height 14
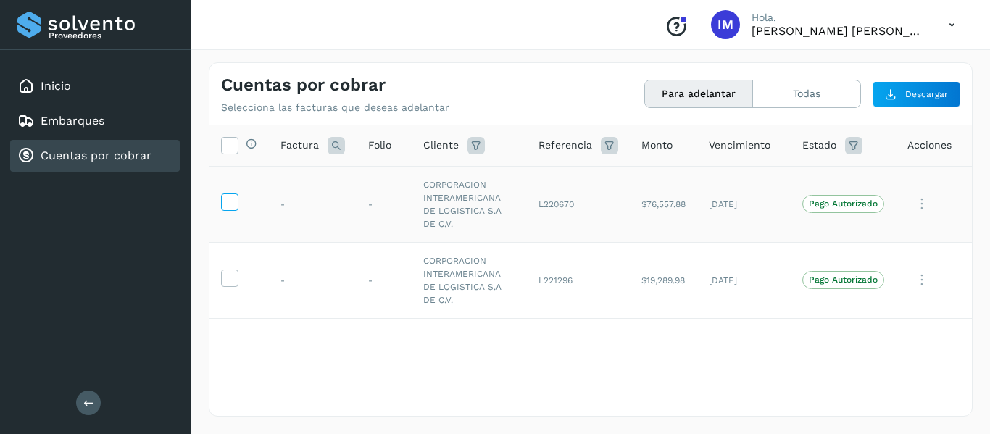
click at [238, 194] on label at bounding box center [229, 202] width 17 height 17
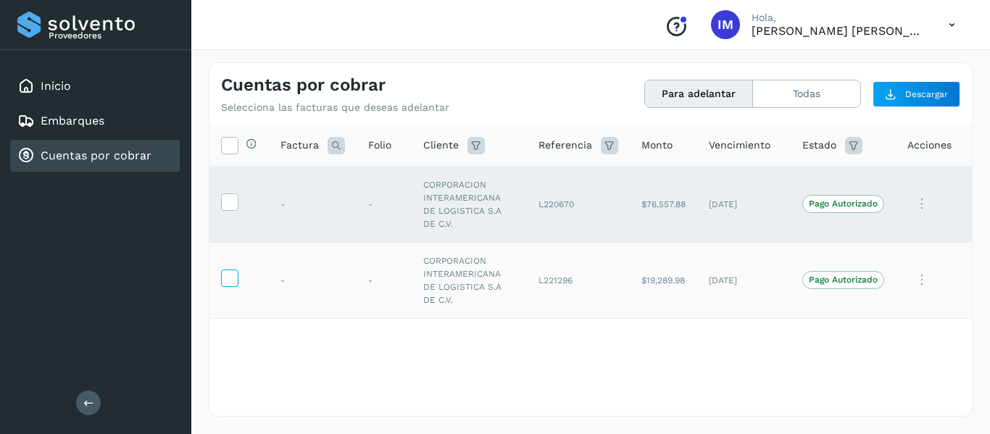
click at [228, 270] on icon at bounding box center [229, 277] width 15 height 15
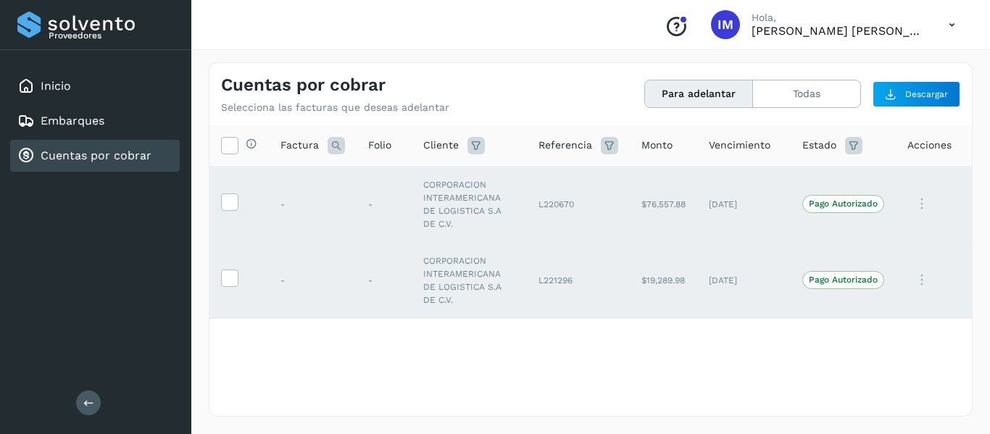
click at [953, 25] on icon at bounding box center [952, 25] width 30 height 30
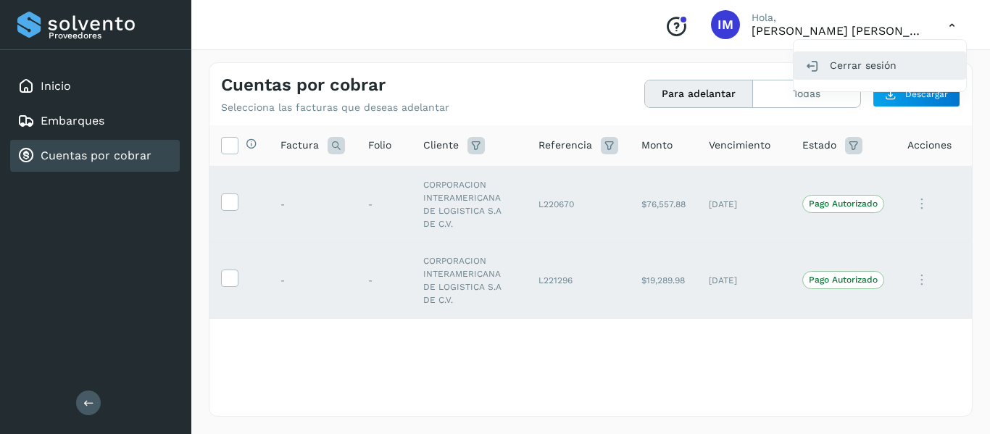
click at [891, 71] on div "Cerrar sesión" at bounding box center [880, 65] width 173 height 28
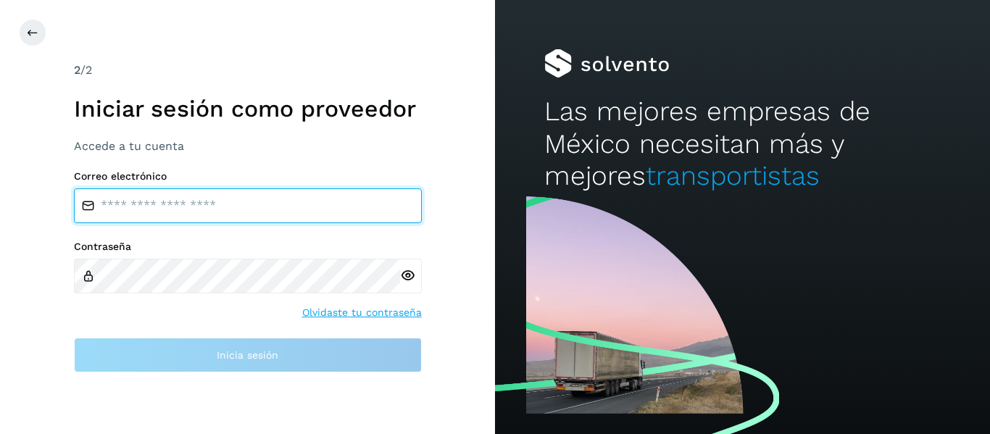
click at [181, 207] on input "email" at bounding box center [248, 205] width 348 height 35
type input "**********"
